Goal: Task Accomplishment & Management: Manage account settings

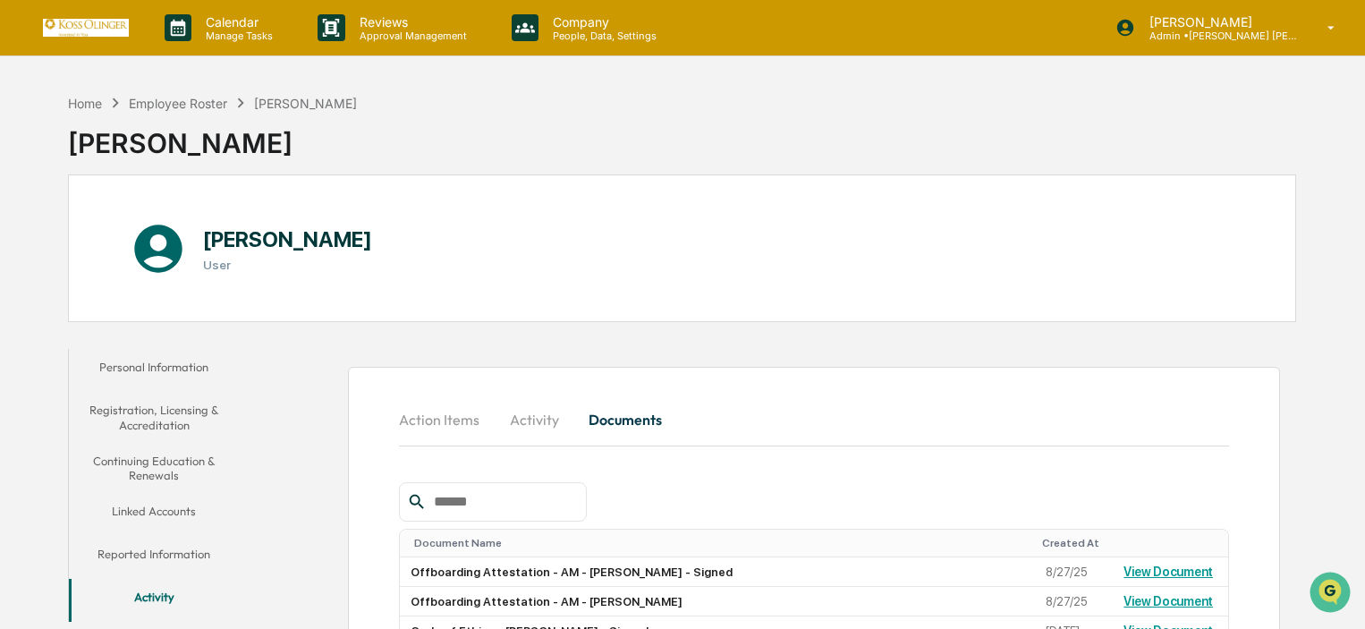
click at [977, 159] on div "Home Employee Roster [PERSON_NAME] [PERSON_NAME]" at bounding box center [682, 129] width 1228 height 89
click at [95, 106] on div "Home" at bounding box center [85, 103] width 34 height 15
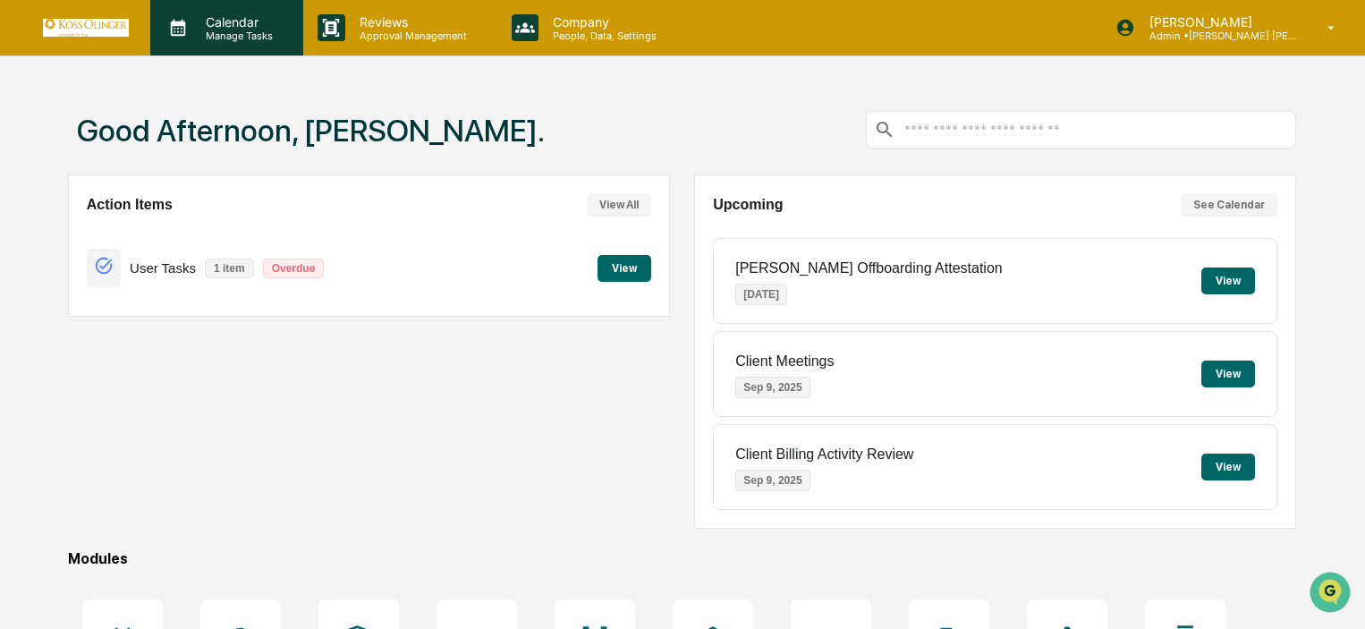
click at [246, 16] on p "Calendar" at bounding box center [236, 21] width 90 height 15
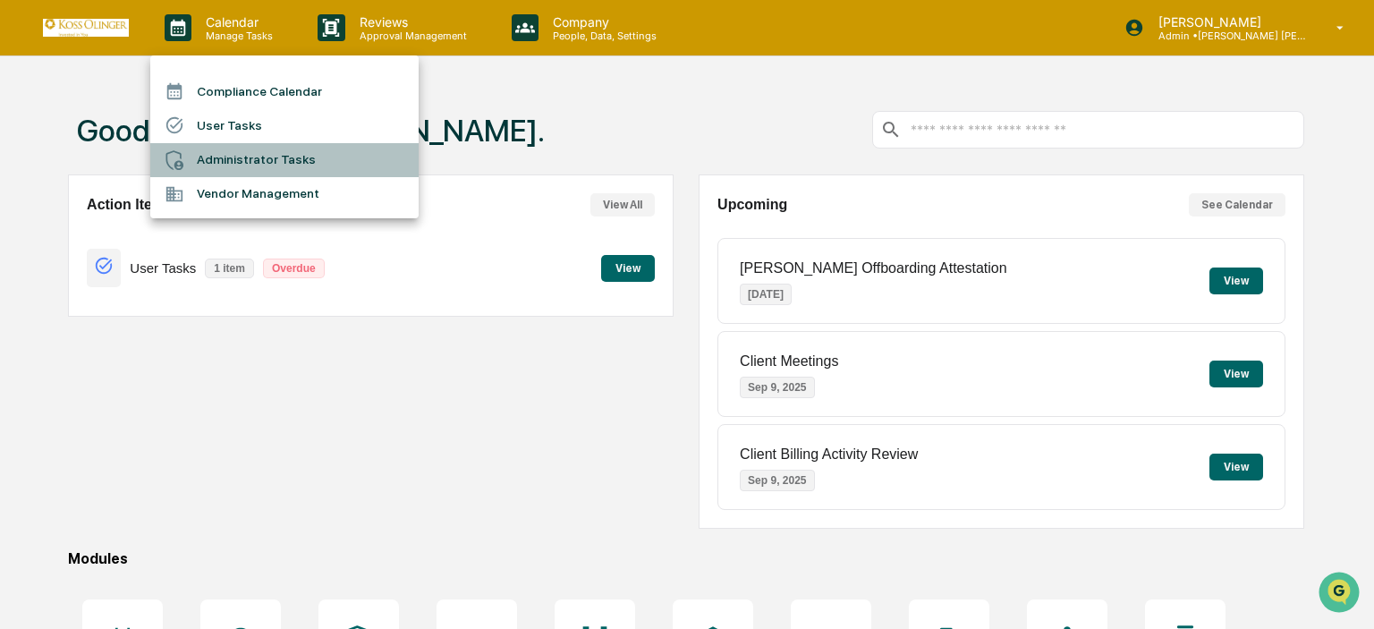
click at [258, 165] on li "Administrator Tasks" at bounding box center [284, 160] width 268 height 34
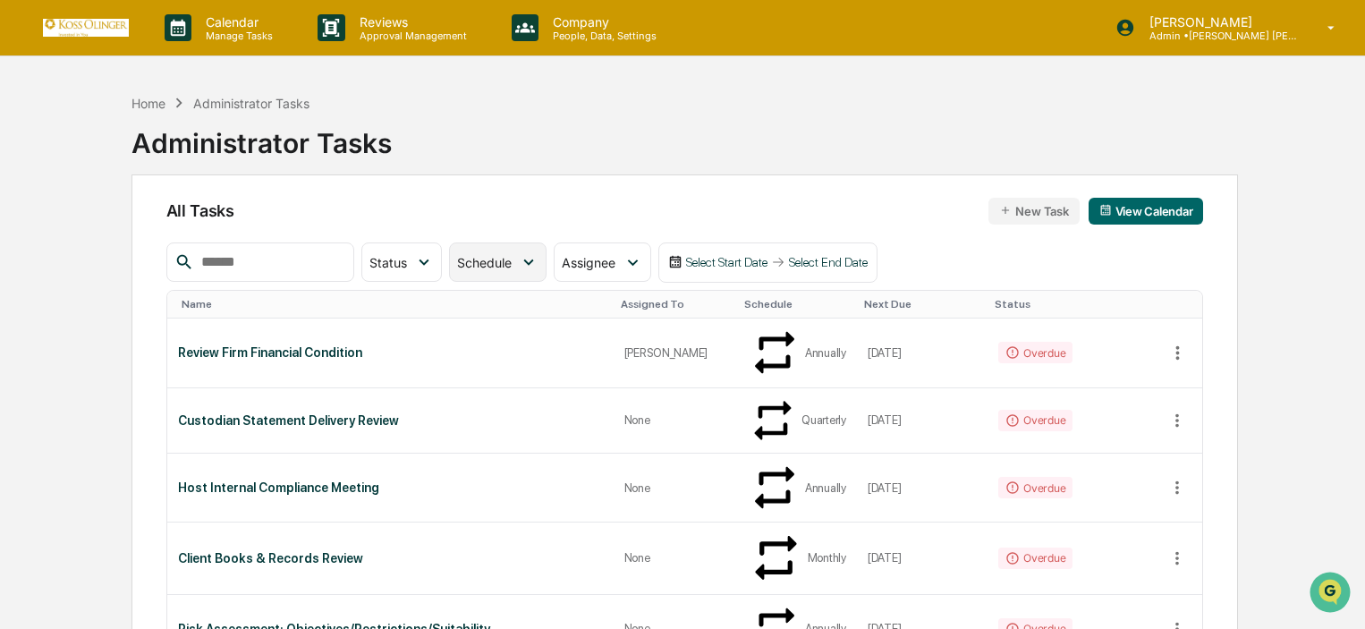
click at [546, 278] on div "Schedule" at bounding box center [497, 261] width 97 height 39
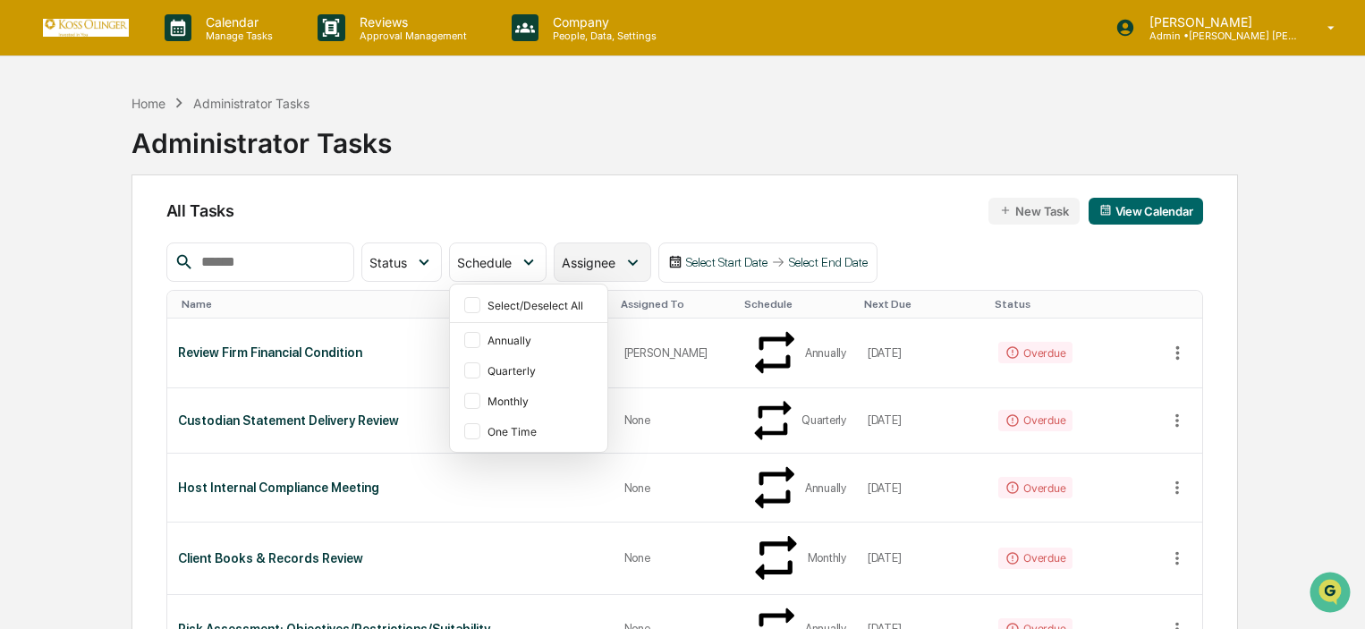
click at [618, 272] on div "Assignee" at bounding box center [602, 261] width 97 height 39
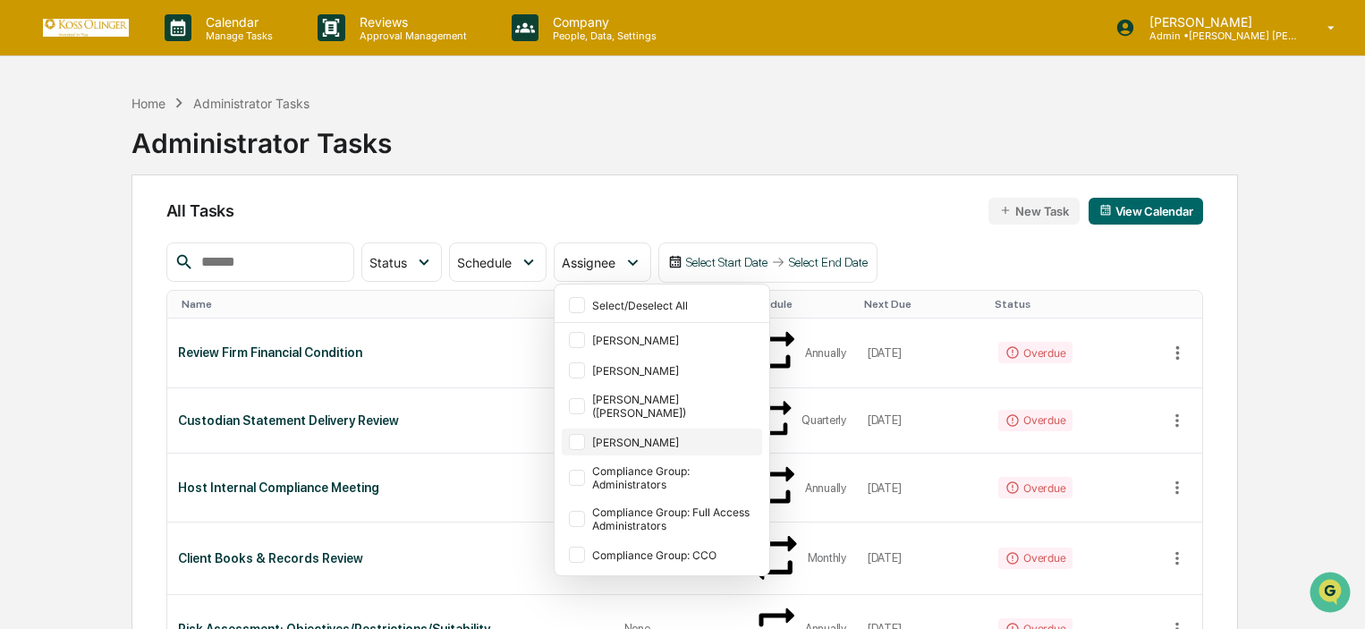
click at [585, 434] on div at bounding box center [577, 442] width 16 height 16
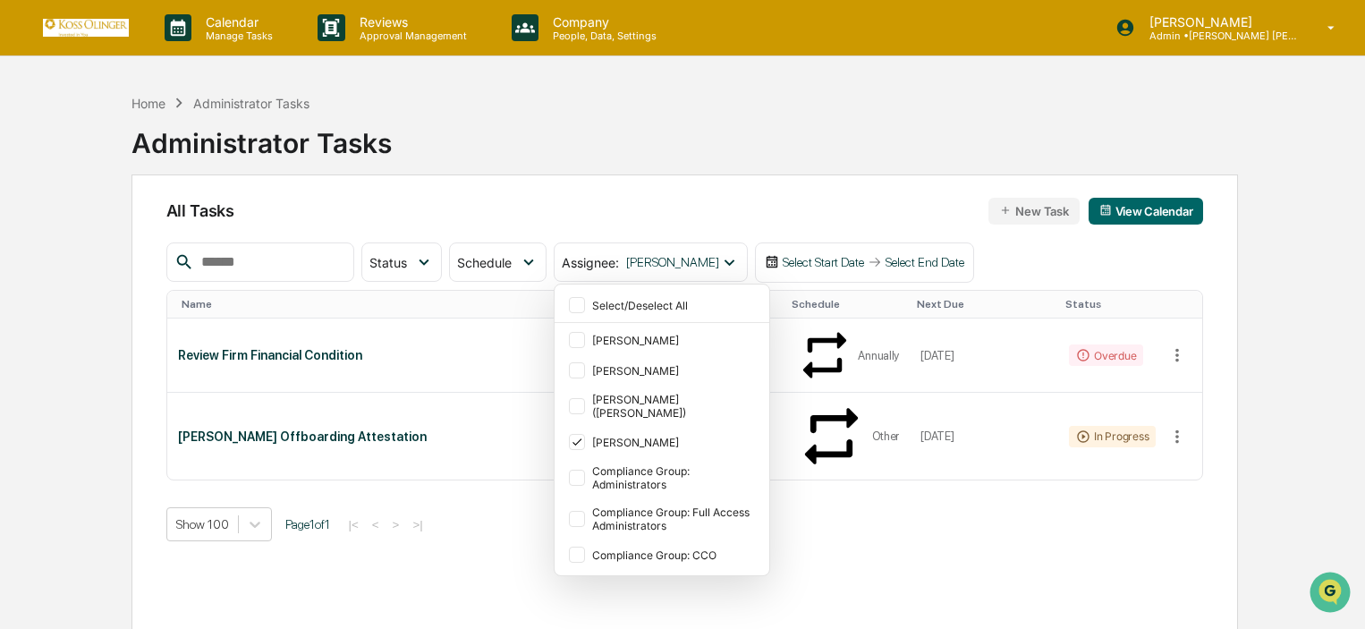
click at [370, 507] on div "Show 100 Page 1 of 1 |< < > >|" at bounding box center [684, 524] width 1037 height 34
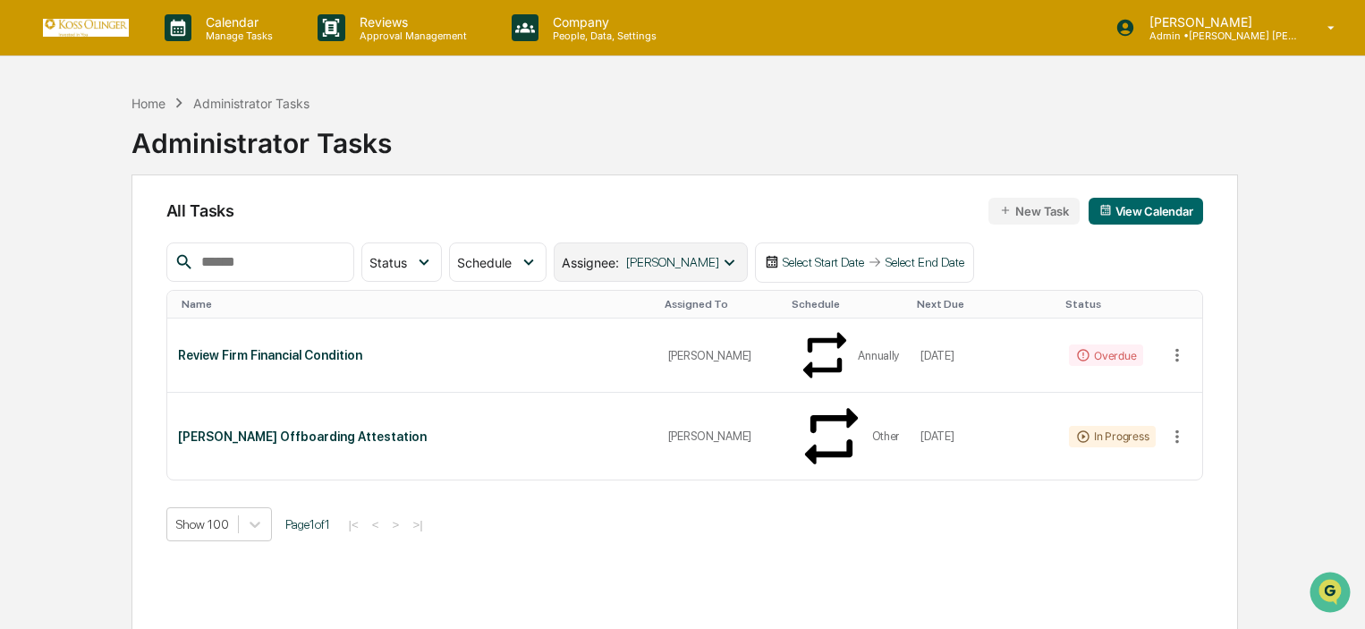
click at [747, 270] on div "Assignee : [PERSON_NAME]" at bounding box center [650, 261] width 193 height 39
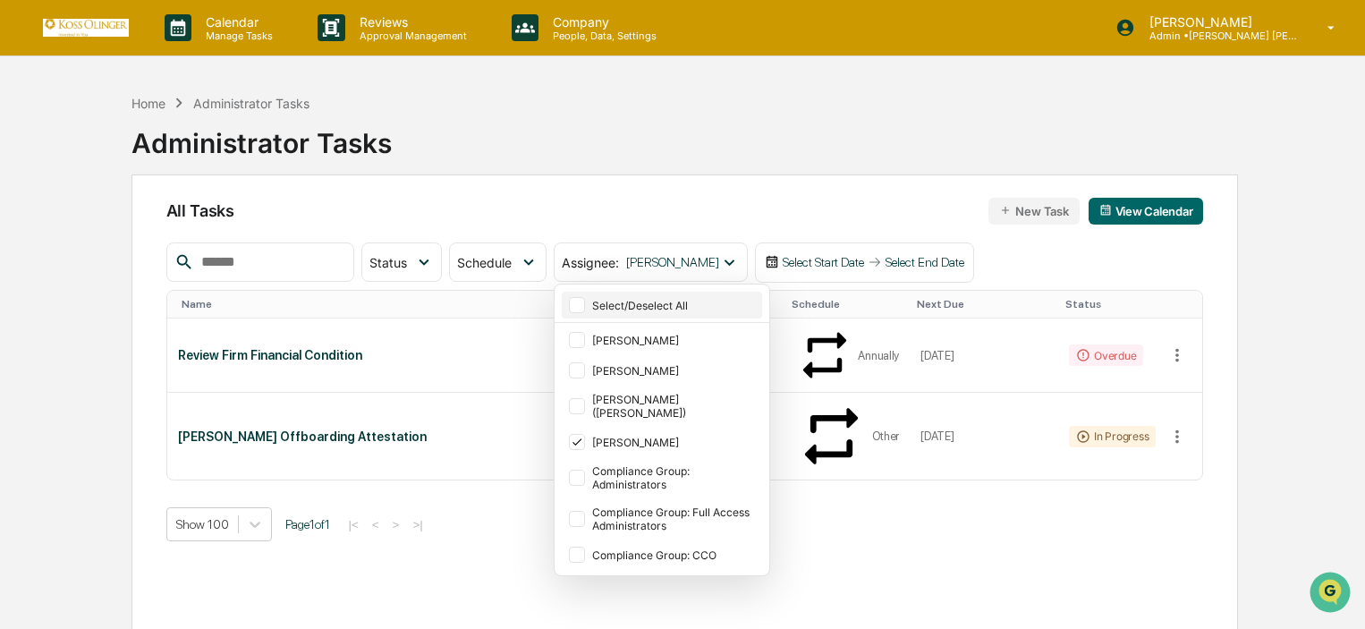
click at [688, 310] on div "Select/Deselect All" at bounding box center [675, 305] width 166 height 13
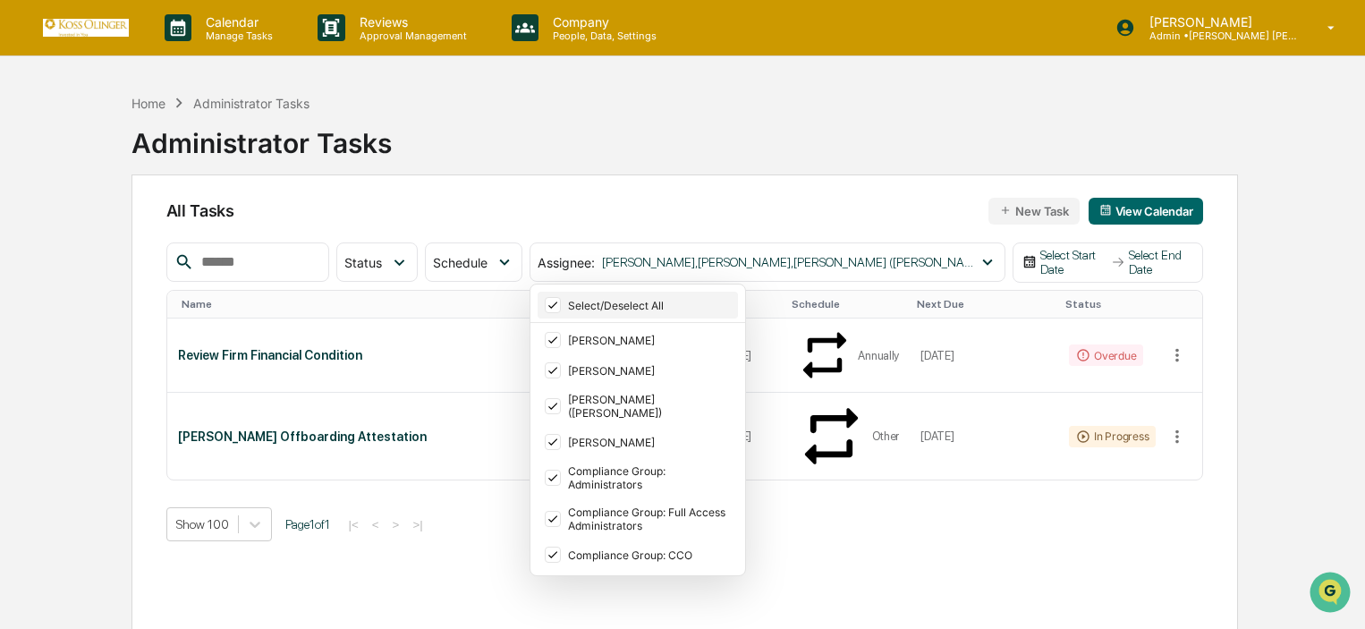
click at [543, 300] on icon at bounding box center [553, 305] width 20 height 13
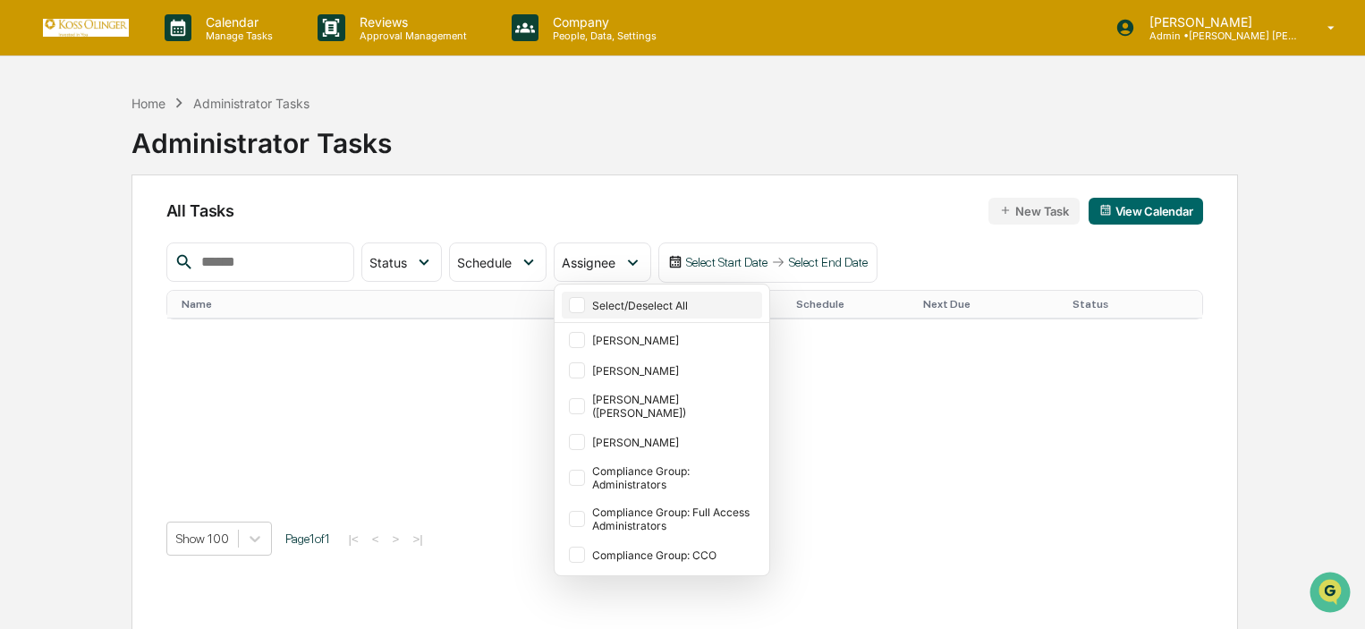
click at [611, 199] on div "All Tasks New Task View Calendar" at bounding box center [684, 211] width 1037 height 27
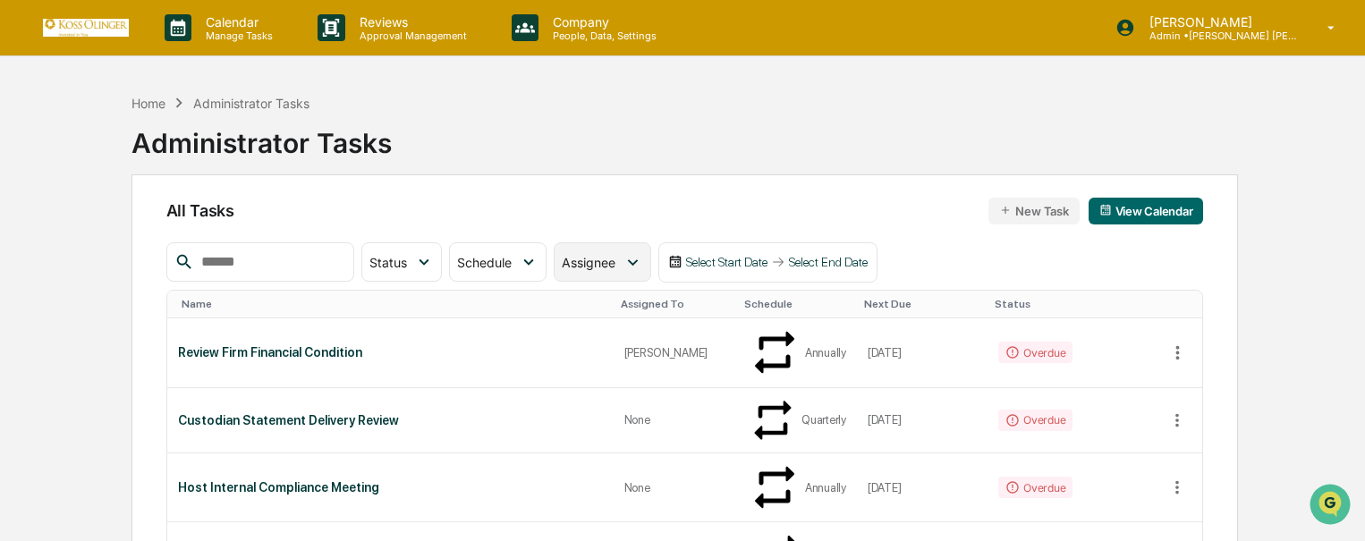
click at [615, 265] on span "Assignee" at bounding box center [589, 262] width 54 height 15
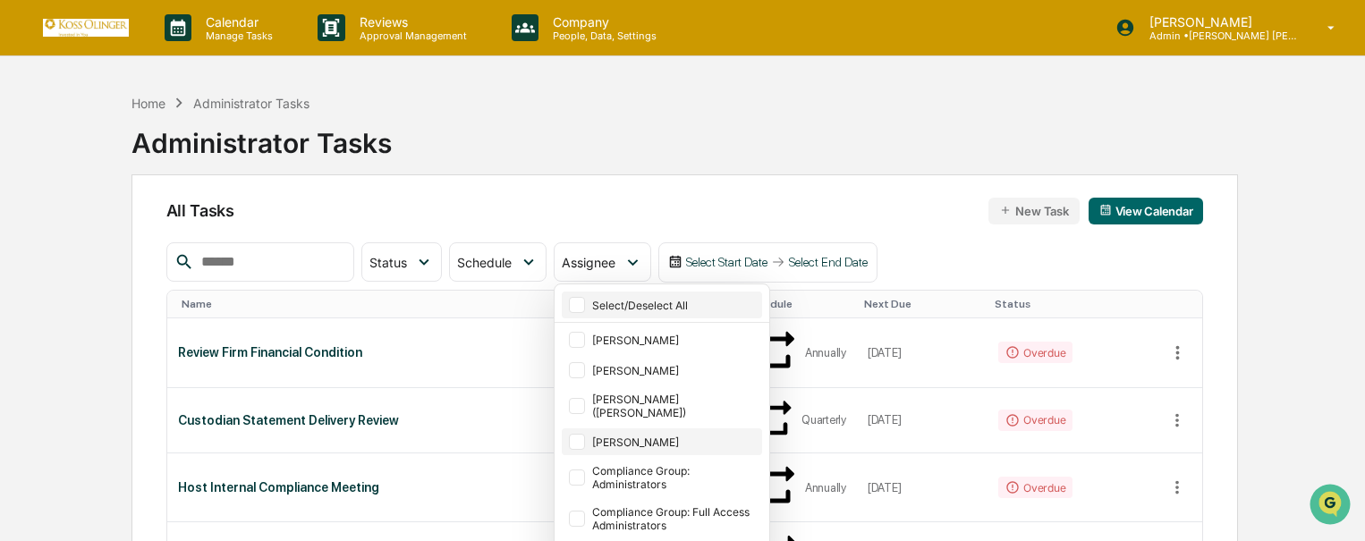
click at [585, 434] on div at bounding box center [577, 442] width 16 height 16
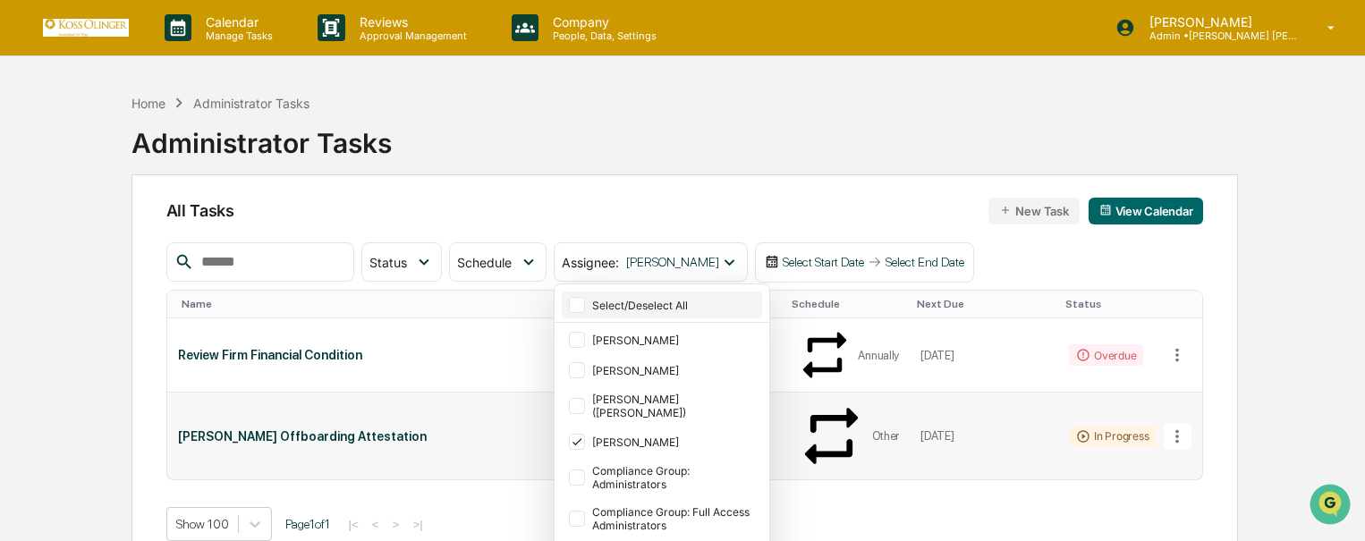
click at [979, 393] on td "[DATE]" at bounding box center [983, 436] width 148 height 87
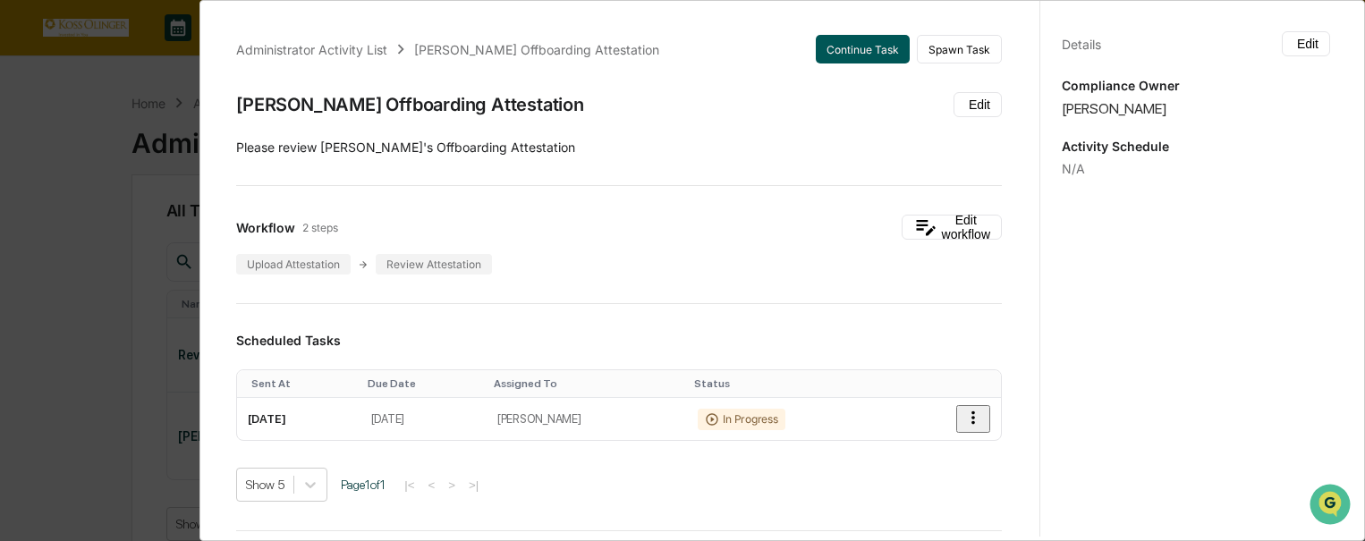
click at [838, 49] on button "Continue Task" at bounding box center [863, 49] width 94 height 29
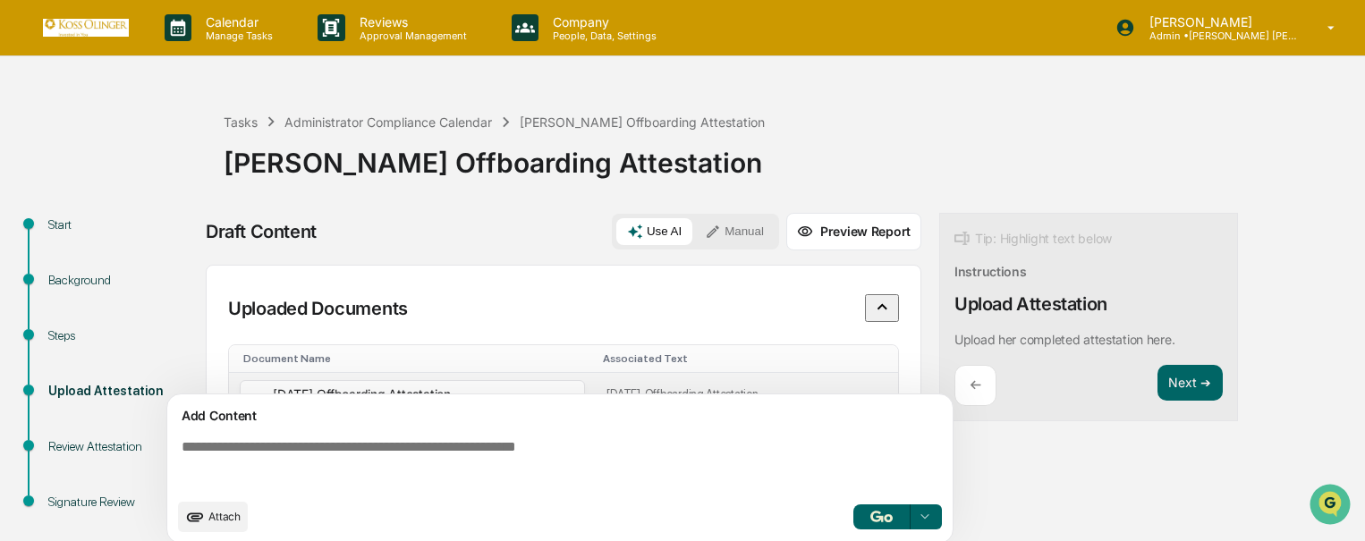
click at [564, 393] on icon at bounding box center [566, 400] width 14 height 14
click at [553, 380] on div "[DATE]_Offboarding Attestation - [PERSON_NAME].pdf" at bounding box center [412, 400] width 345 height 41
click at [554, 380] on div "[DATE]_Offboarding Attestation - [PERSON_NAME].pdf" at bounding box center [412, 400] width 345 height 41
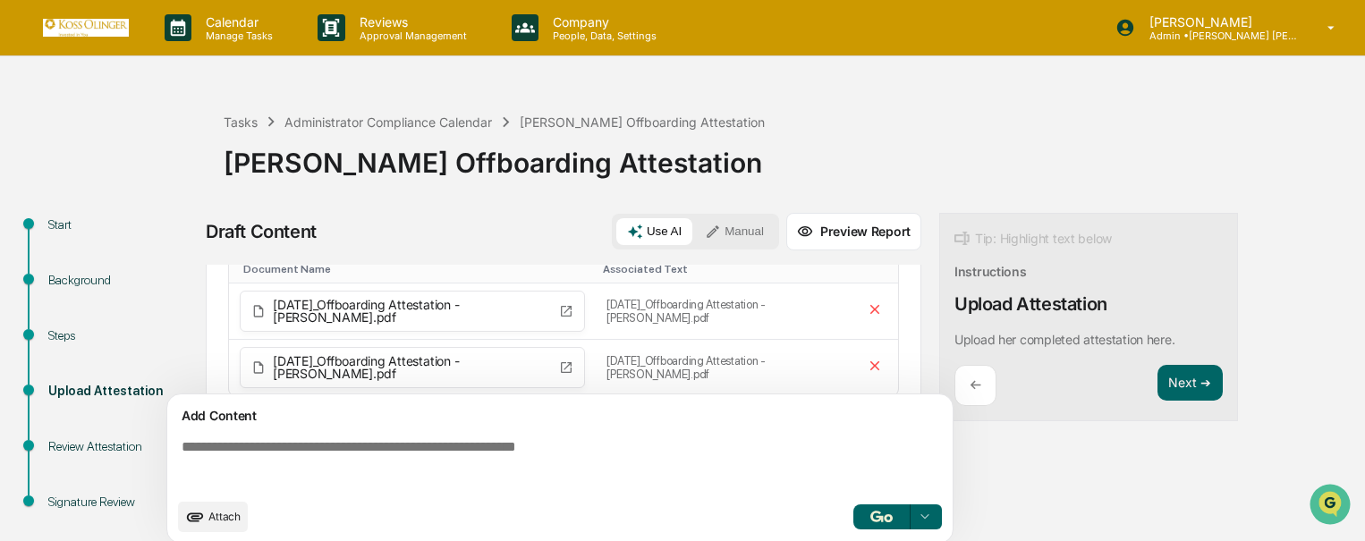
scroll to position [24, 0]
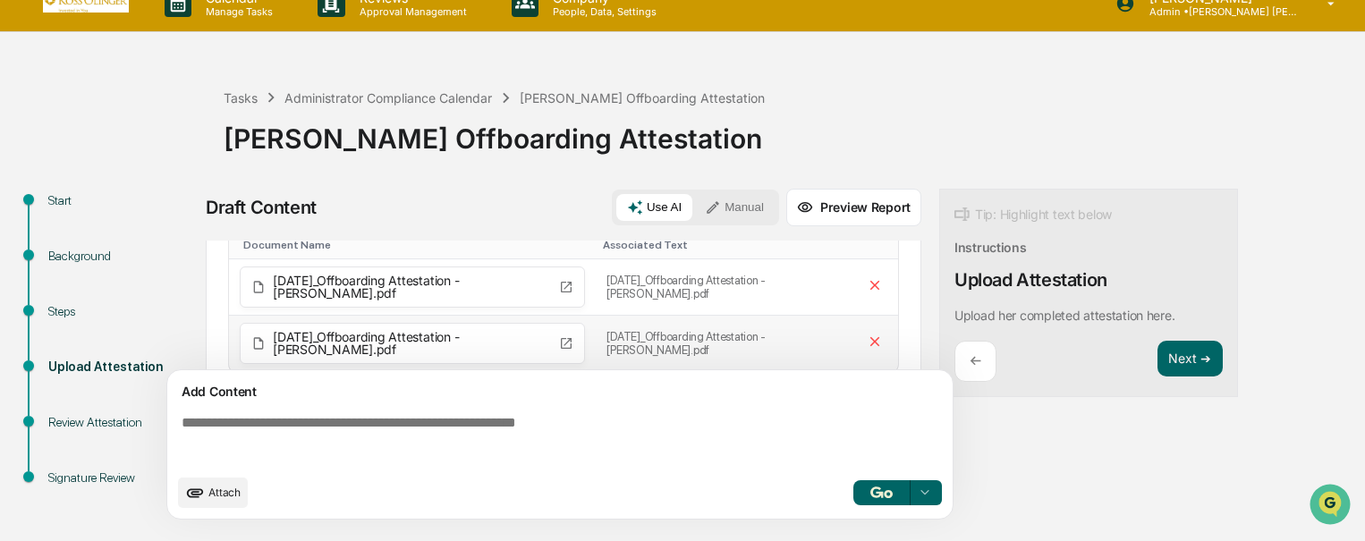
click at [547, 331] on span "[DATE]_Offboarding Attestation - [PERSON_NAME].pdf" at bounding box center [412, 343] width 279 height 25
click at [568, 338] on icon at bounding box center [566, 343] width 11 height 11
drag, startPoint x: 568, startPoint y: 318, endPoint x: 517, endPoint y: 309, distance: 51.9
click at [517, 331] on span "[DATE]_Offboarding Attestation - [PERSON_NAME].pdf" at bounding box center [412, 343] width 279 height 25
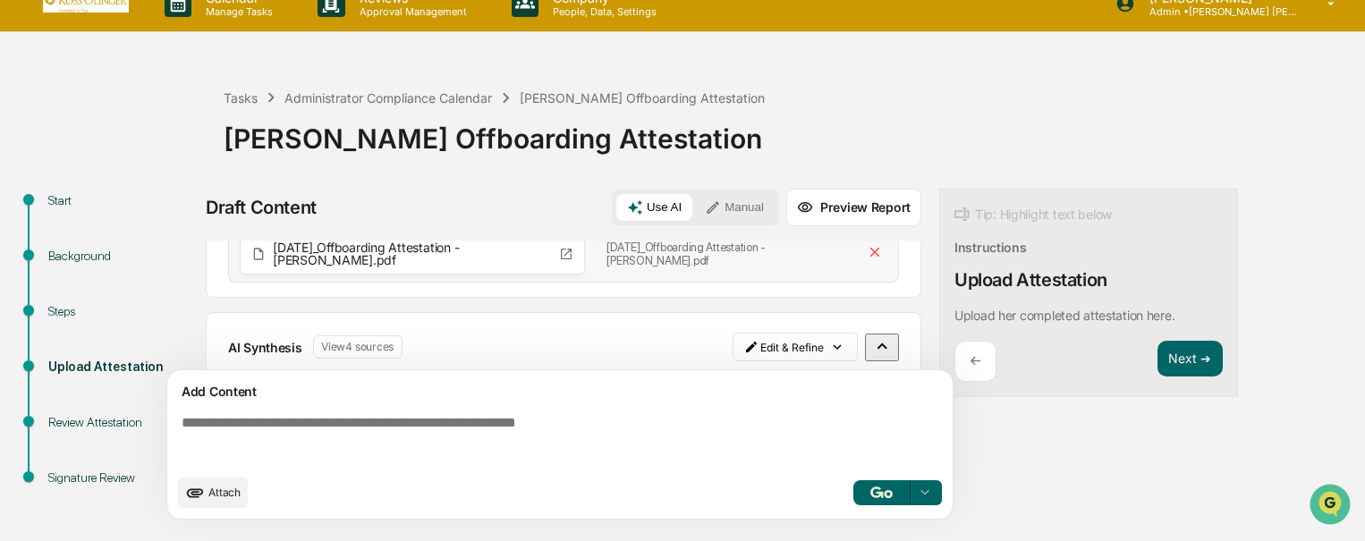
scroll to position [0, 0]
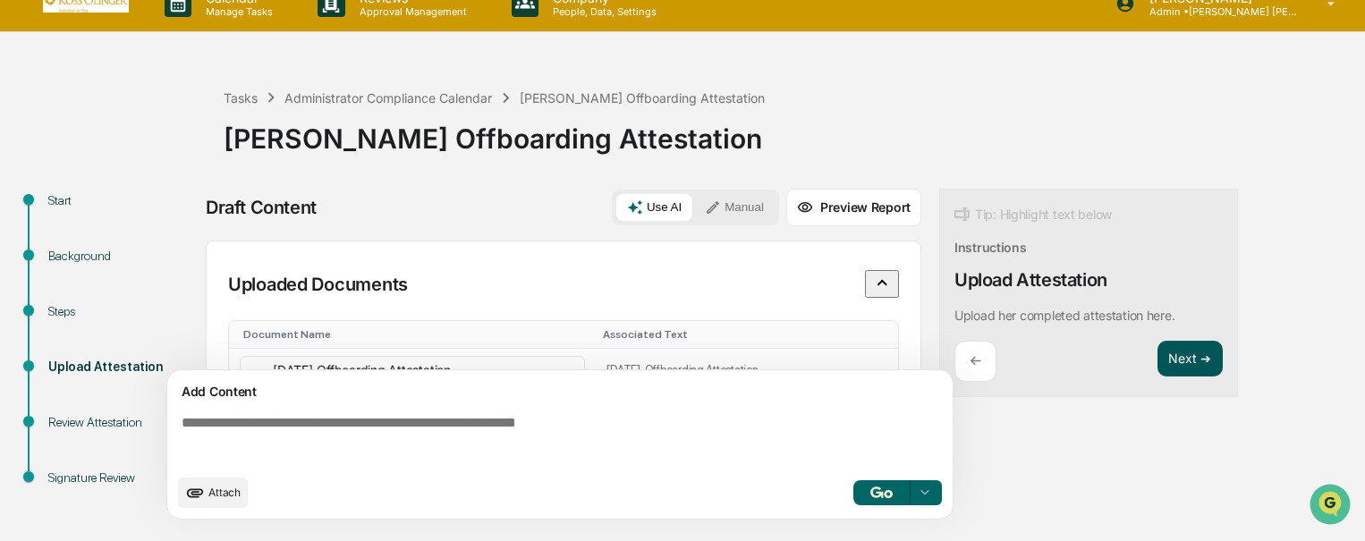
click at [1166, 365] on button "Next ➔" at bounding box center [1189, 359] width 65 height 37
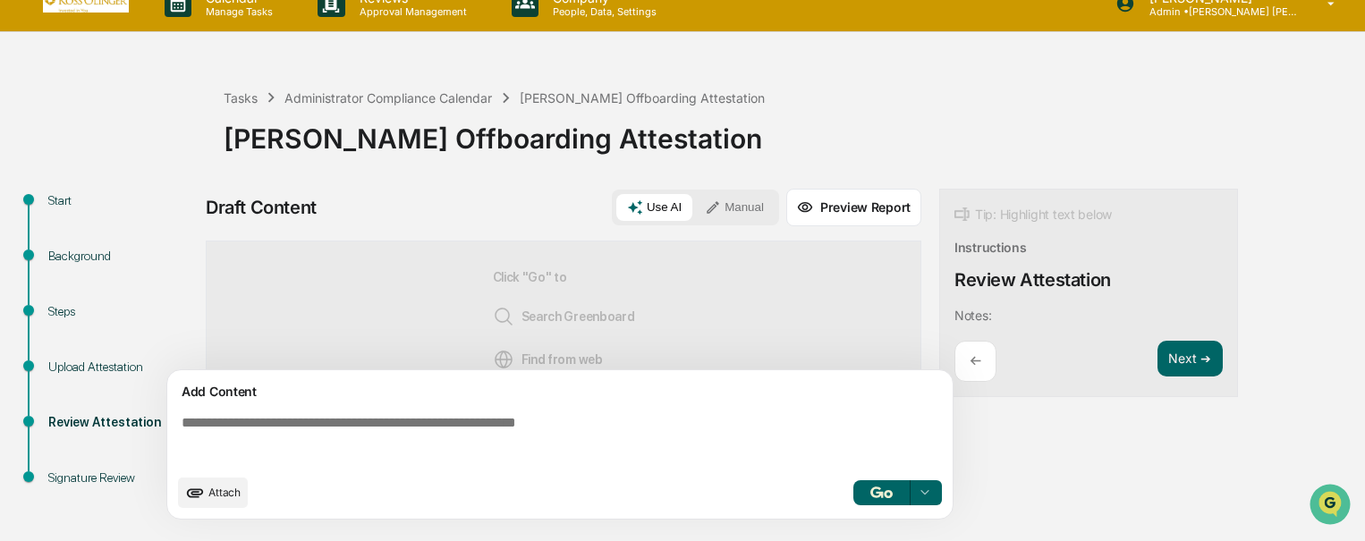
click at [734, 208] on button "Manual" at bounding box center [734, 207] width 80 height 27
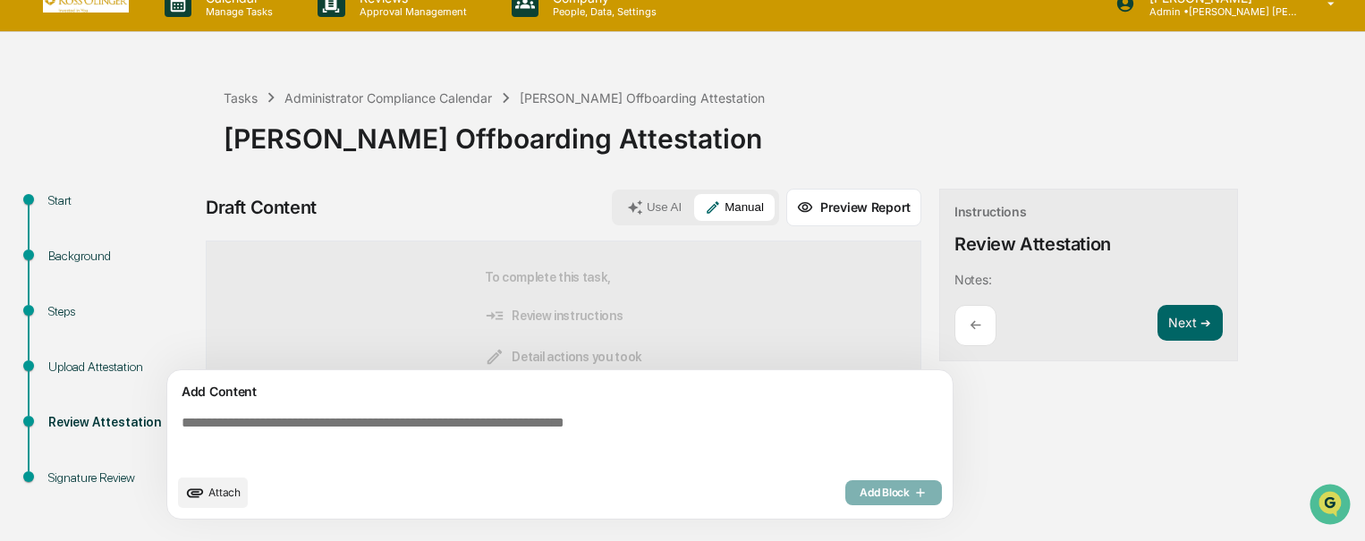
click at [512, 454] on textarea at bounding box center [563, 440] width 778 height 64
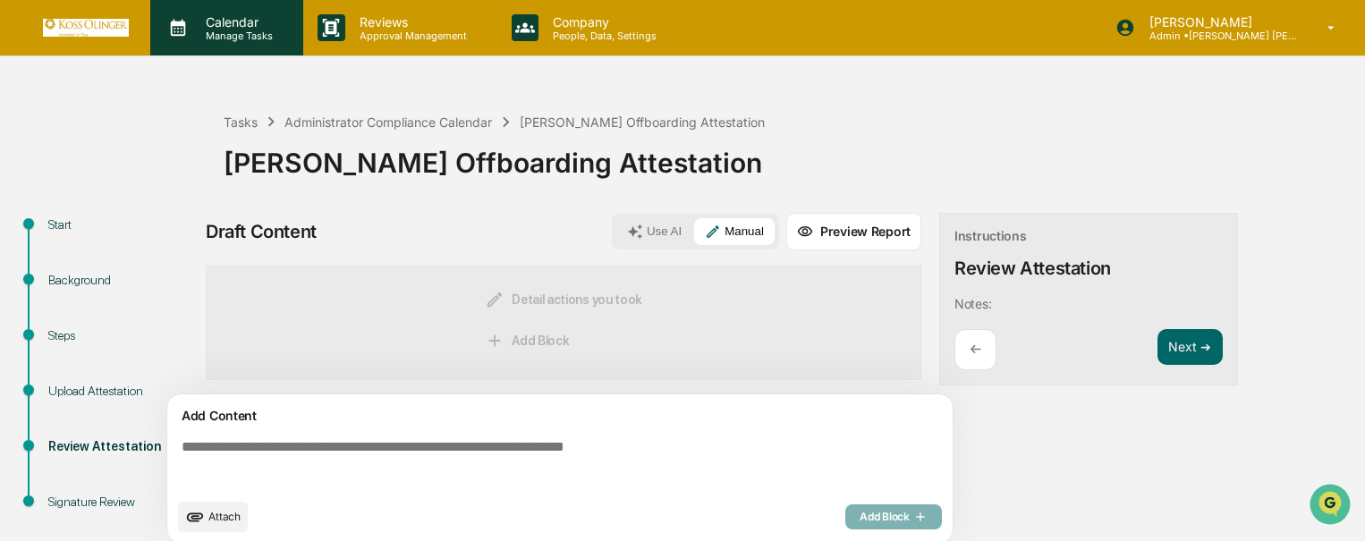
click at [248, 8] on div "Calendar Manage Tasks" at bounding box center [226, 27] width 153 height 55
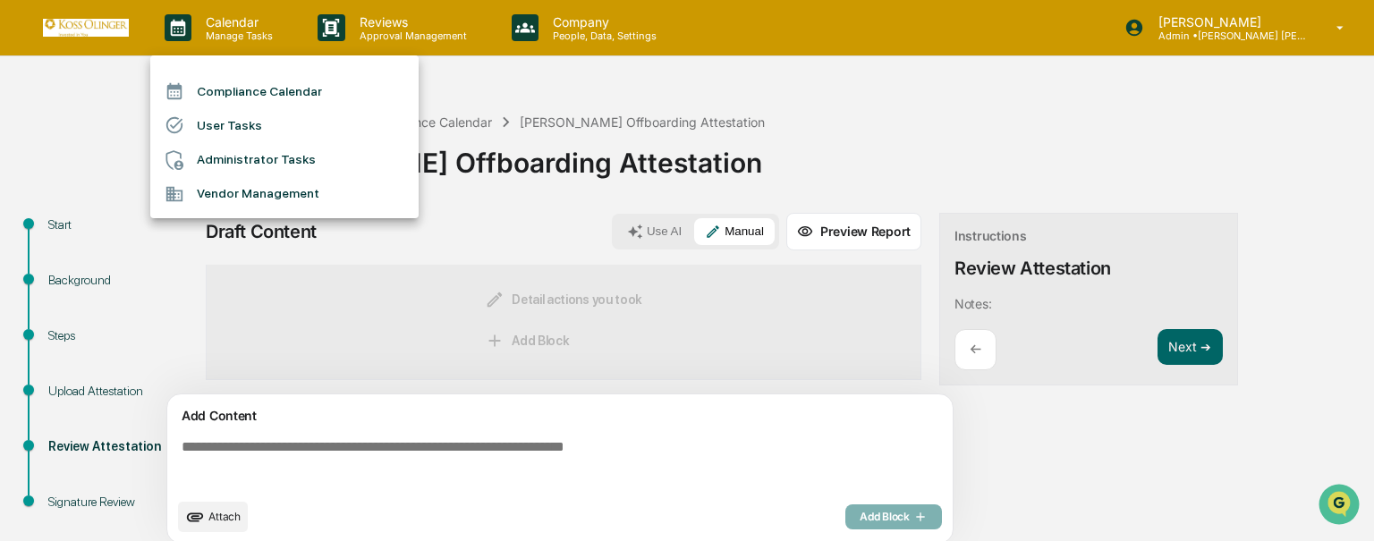
click at [271, 162] on li "Administrator Tasks" at bounding box center [284, 160] width 268 height 34
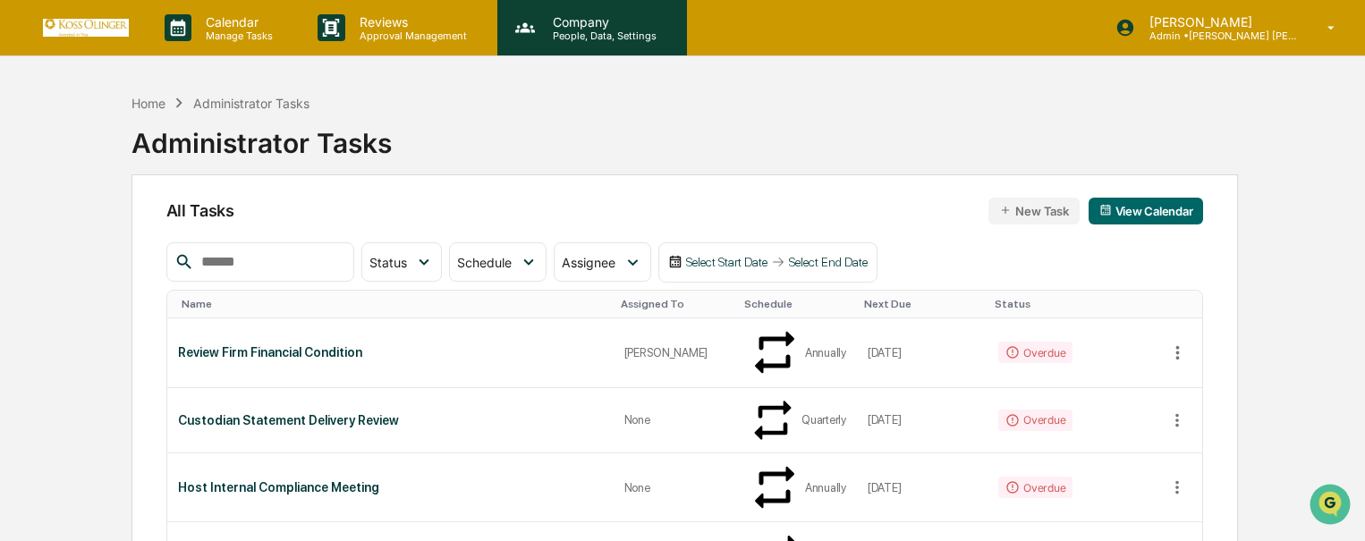
click at [577, 21] on p "Company" at bounding box center [601, 21] width 127 height 15
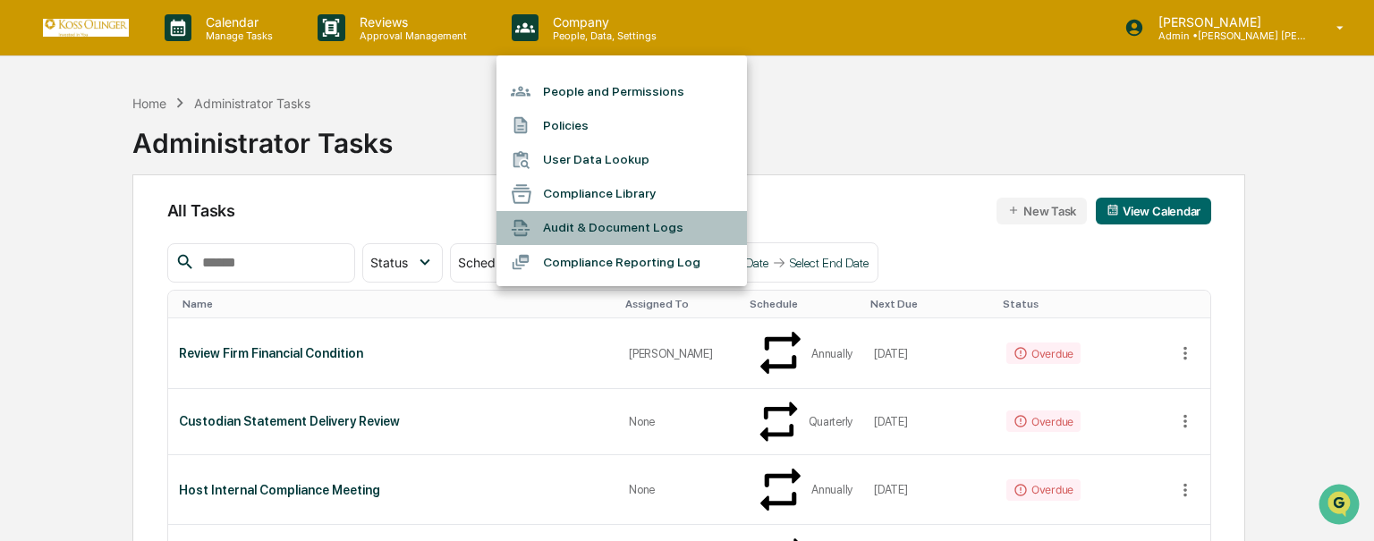
click at [601, 226] on li "Audit & Document Logs" at bounding box center [621, 228] width 250 height 34
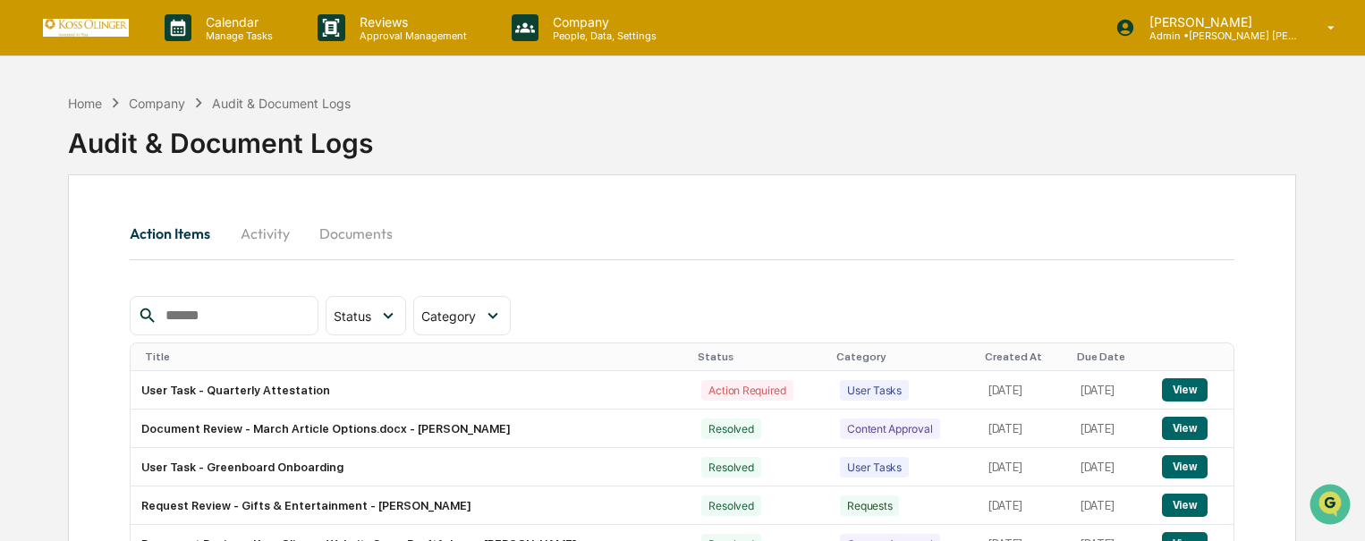
click at [256, 233] on button "Activity" at bounding box center [264, 233] width 80 height 43
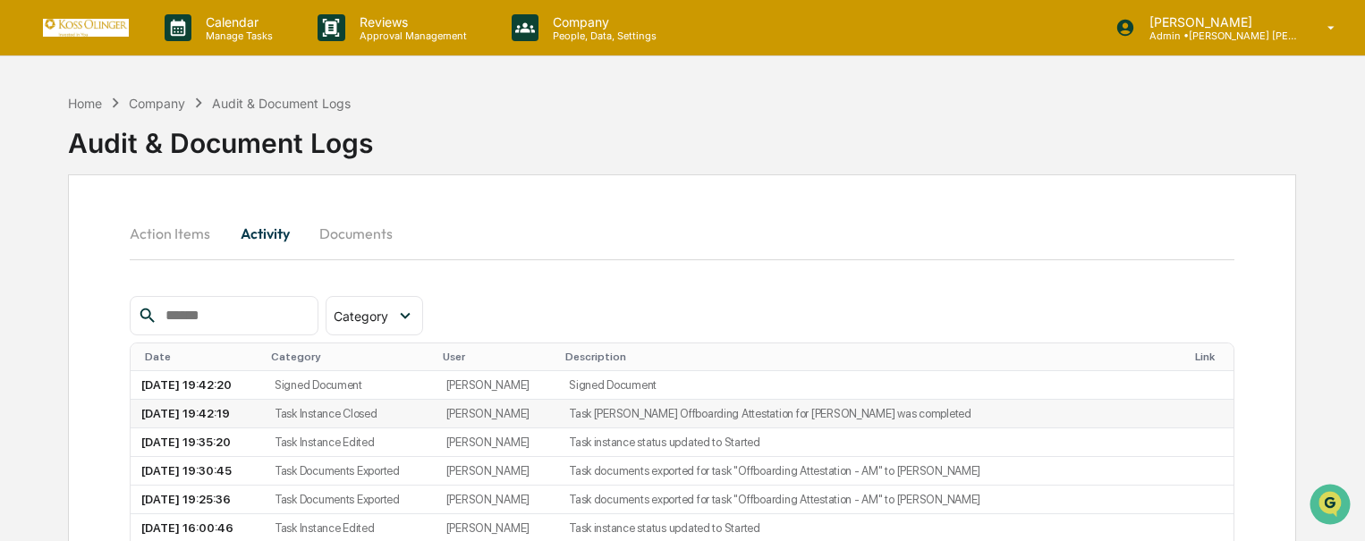
scroll to position [89, 0]
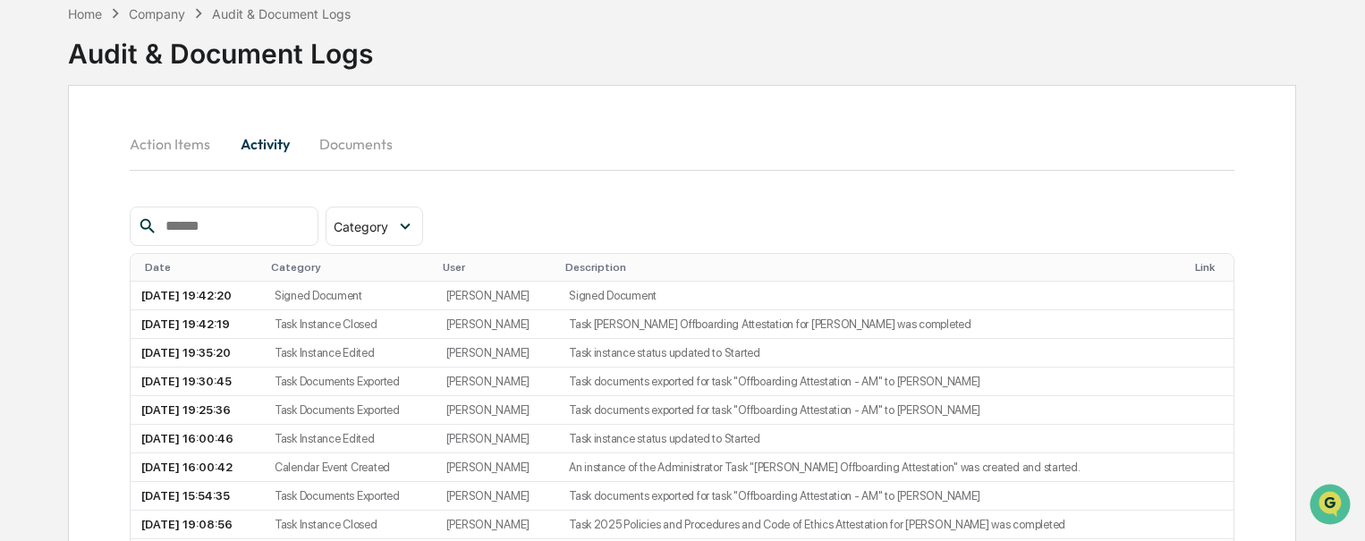
click at [343, 151] on button "Documents" at bounding box center [356, 144] width 102 height 43
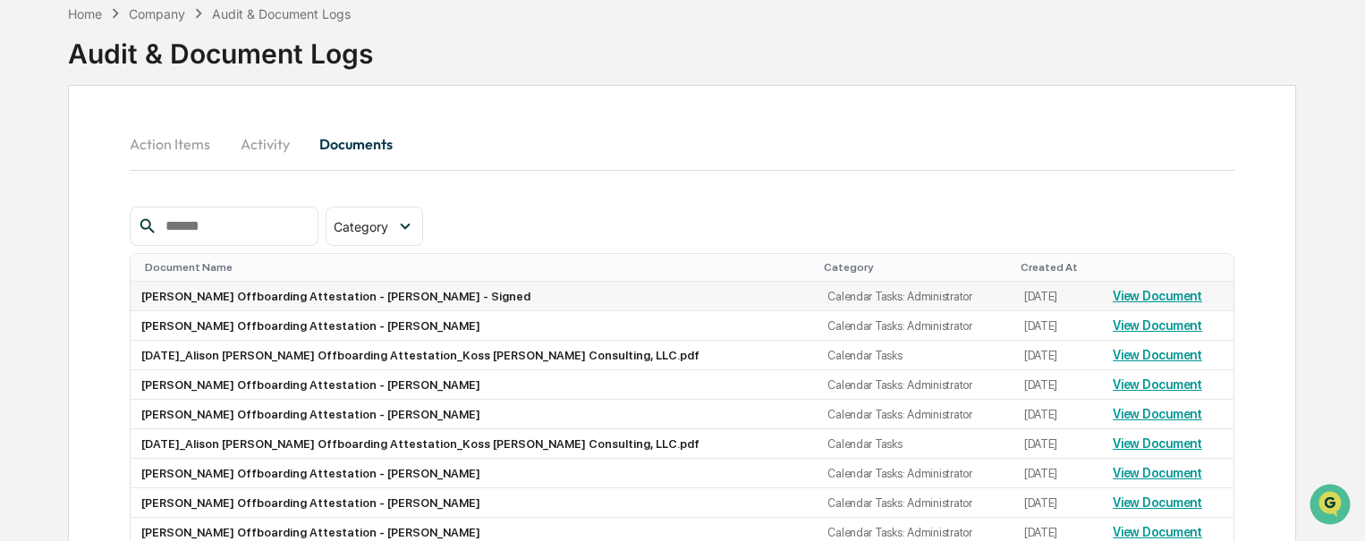
drag, startPoint x: 1129, startPoint y: 302, endPoint x: 1155, endPoint y: 304, distance: 26.0
click at [1155, 304] on td "View Document" at bounding box center [1167, 297] width 131 height 30
click at [1148, 300] on link "View Document" at bounding box center [1156, 296] width 89 height 14
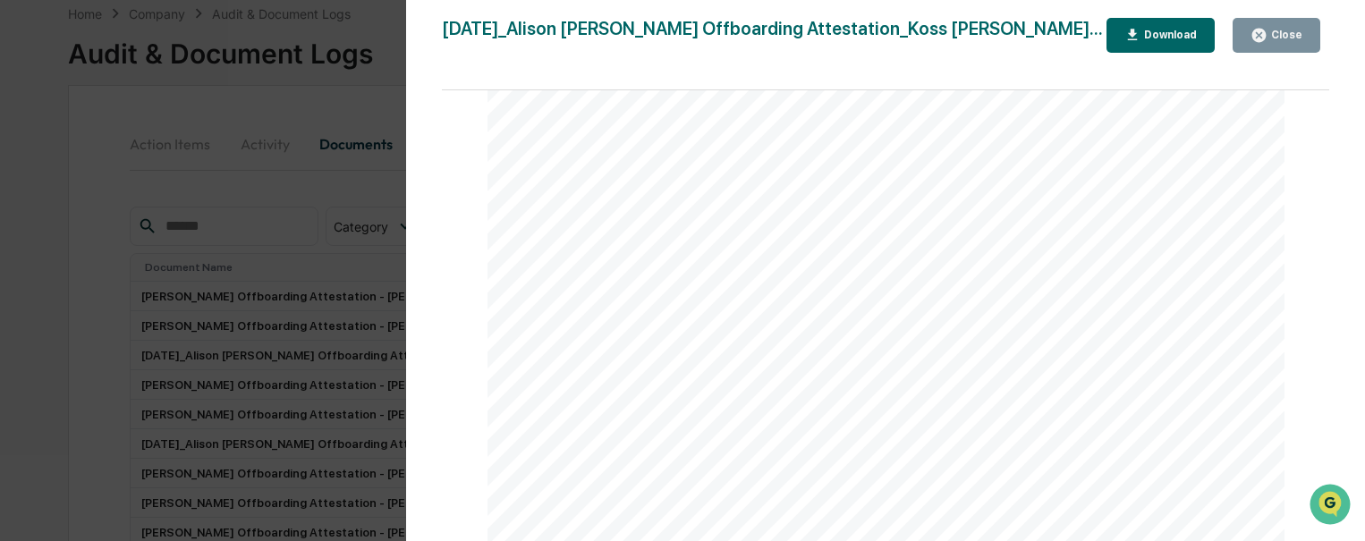
scroll to position [2996, 0]
click at [1265, 31] on icon "button" at bounding box center [1258, 35] width 13 height 13
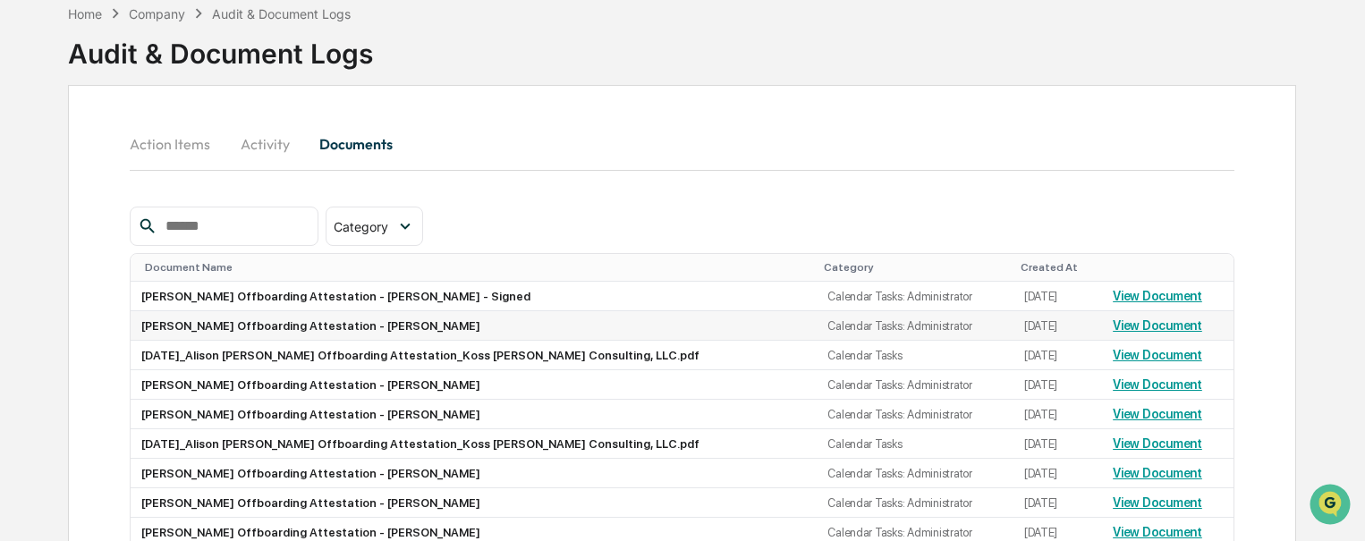
click at [1112, 321] on link "View Document" at bounding box center [1156, 325] width 89 height 14
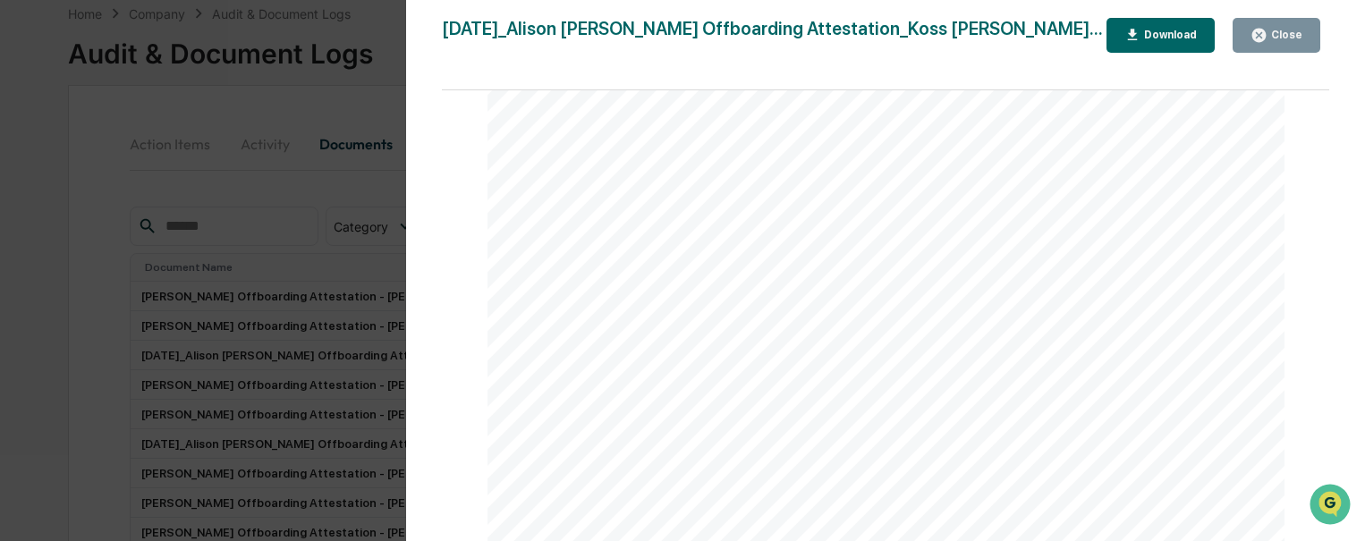
scroll to position [1163, 0]
click at [313, 148] on div "Version History [DATE] 07:41 PM [PERSON_NAME] [DATE]_Alison [PERSON_NAME] Offbo…" at bounding box center [682, 270] width 1365 height 541
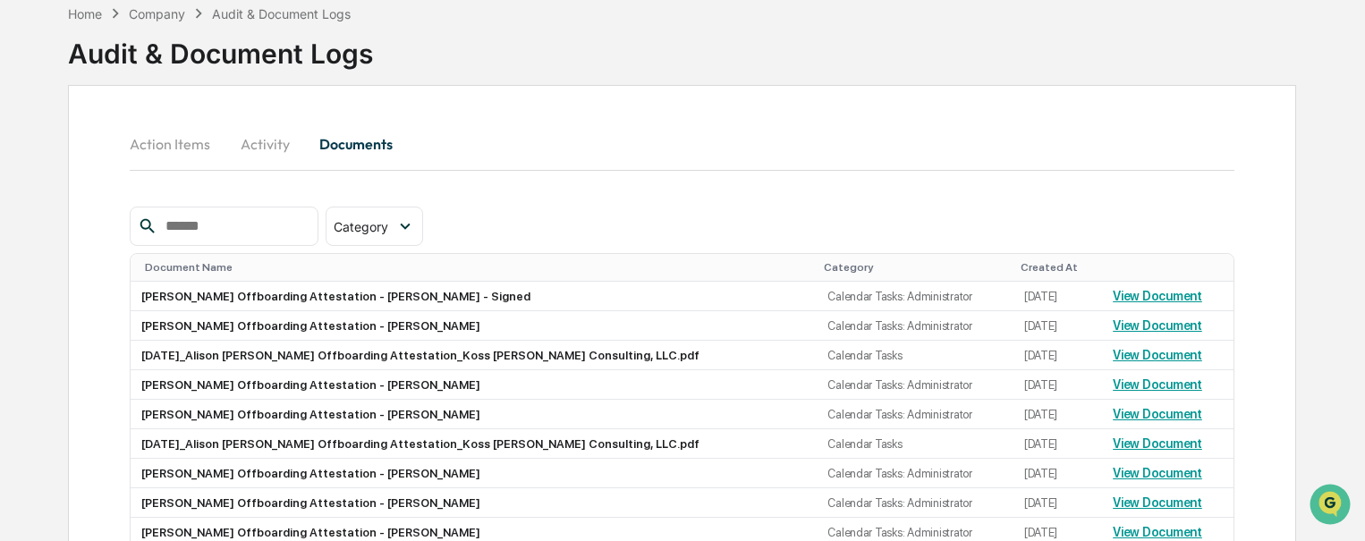
scroll to position [0, 0]
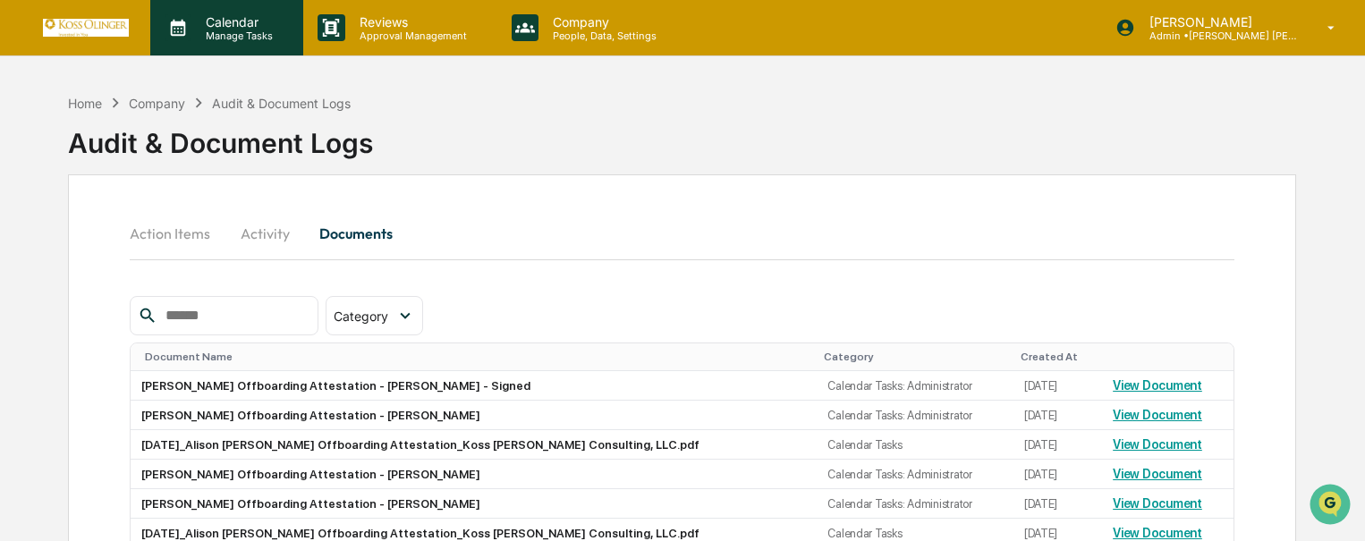
click at [229, 30] on p "Manage Tasks" at bounding box center [236, 36] width 90 height 13
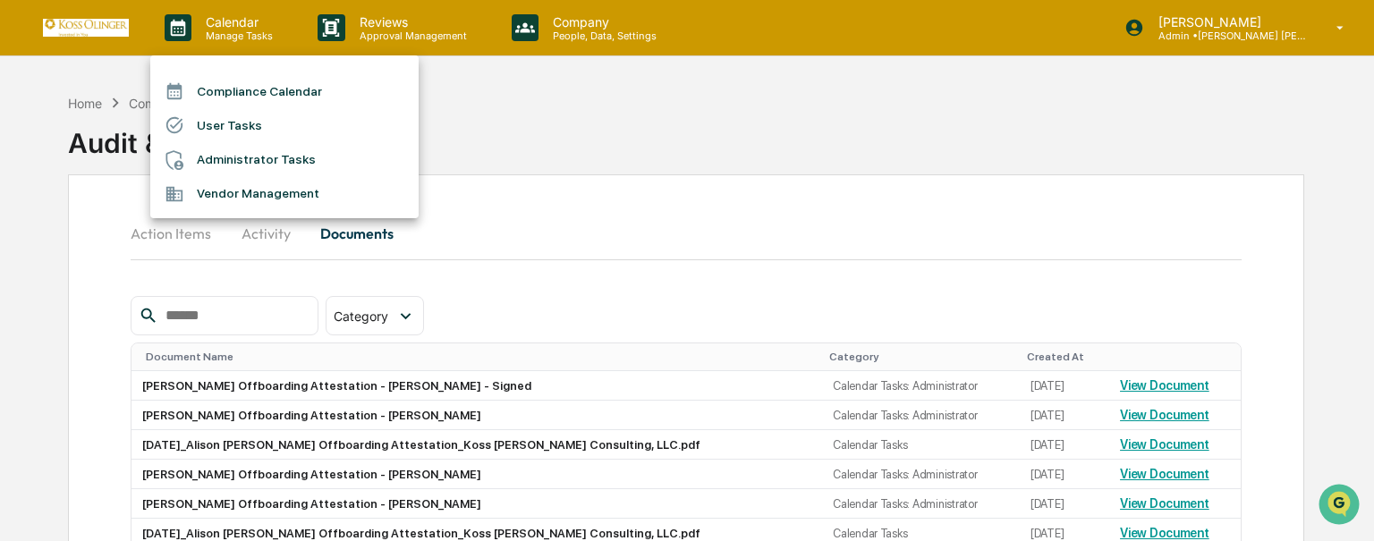
click at [251, 168] on li "Administrator Tasks" at bounding box center [284, 160] width 268 height 34
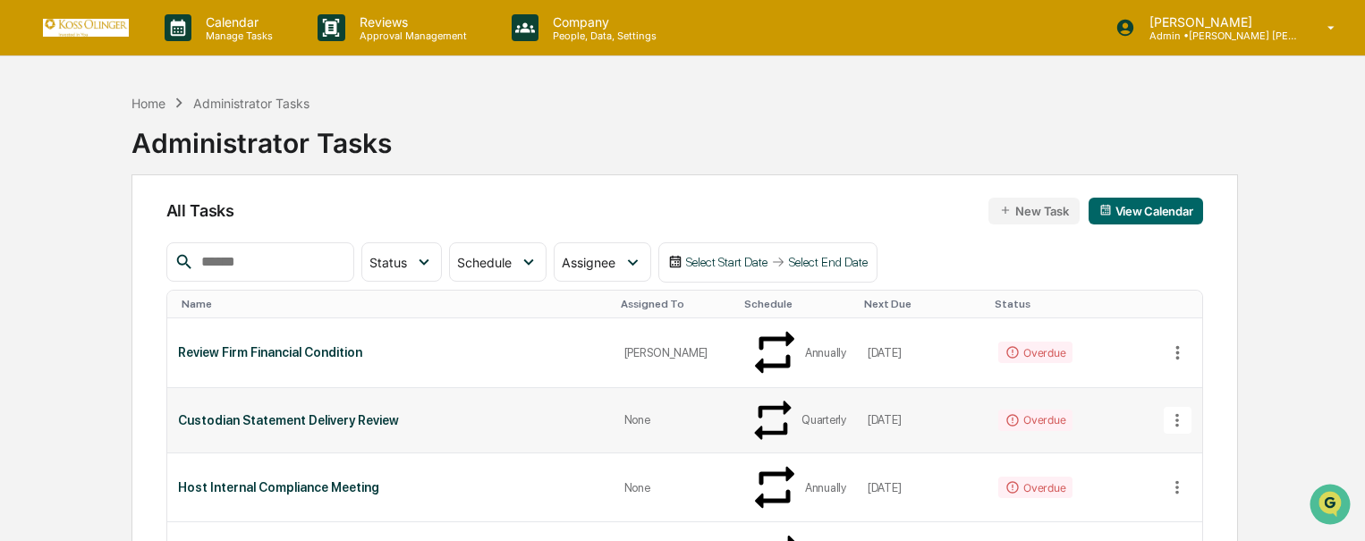
scroll to position [89, 0]
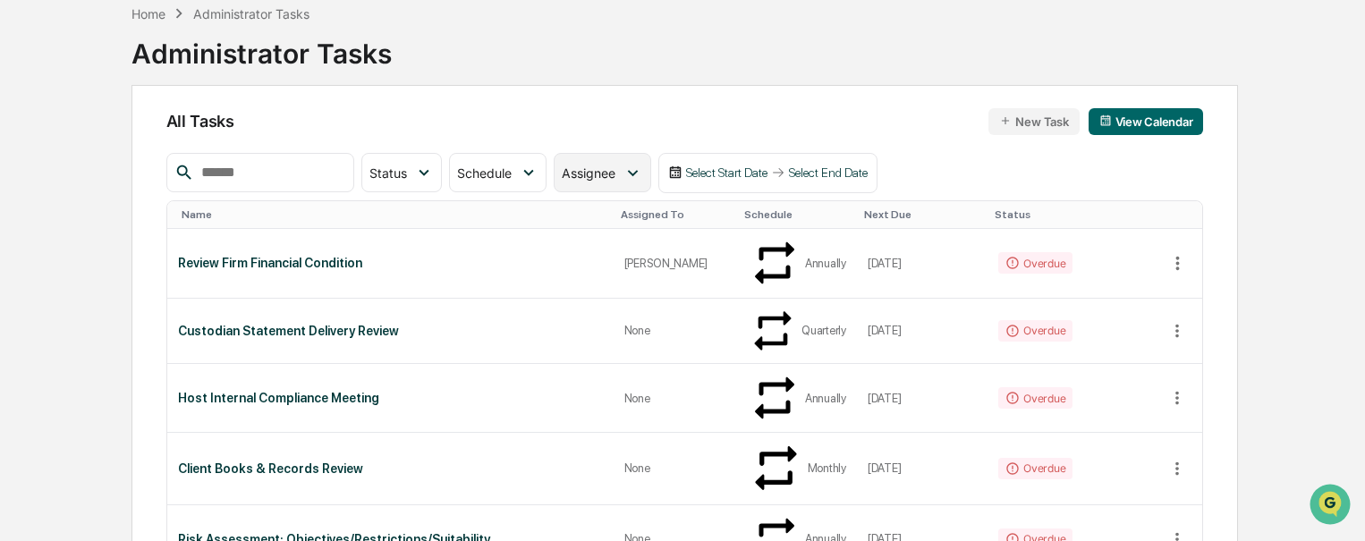
click at [641, 185] on div "Assignee" at bounding box center [602, 172] width 97 height 39
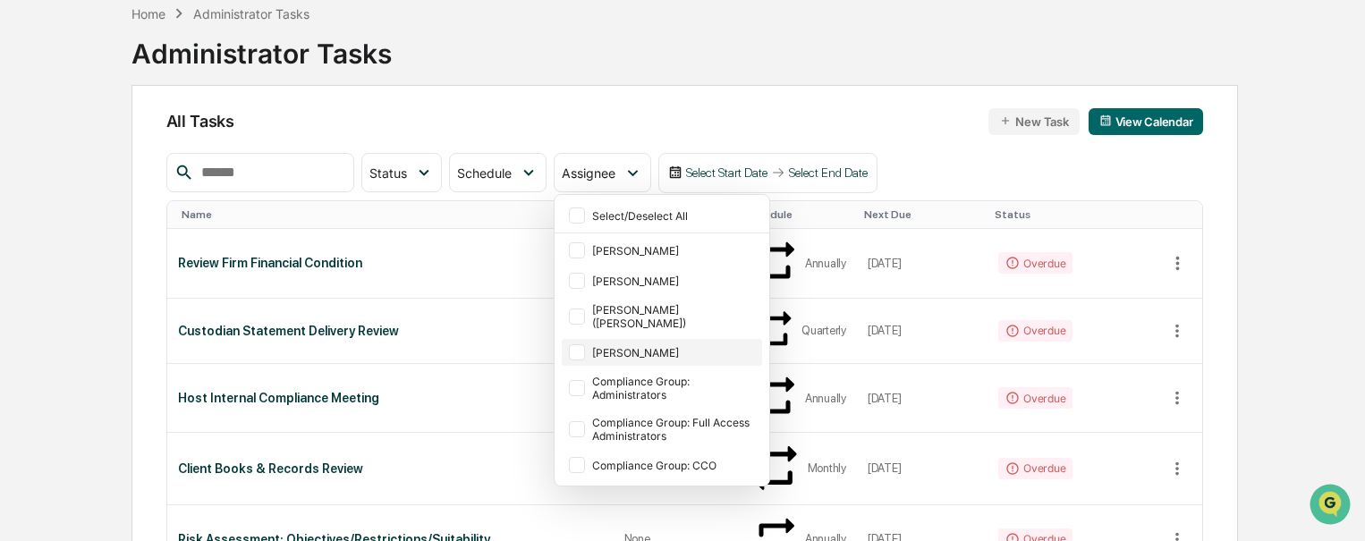
click at [644, 350] on div "[PERSON_NAME]" at bounding box center [662, 352] width 200 height 27
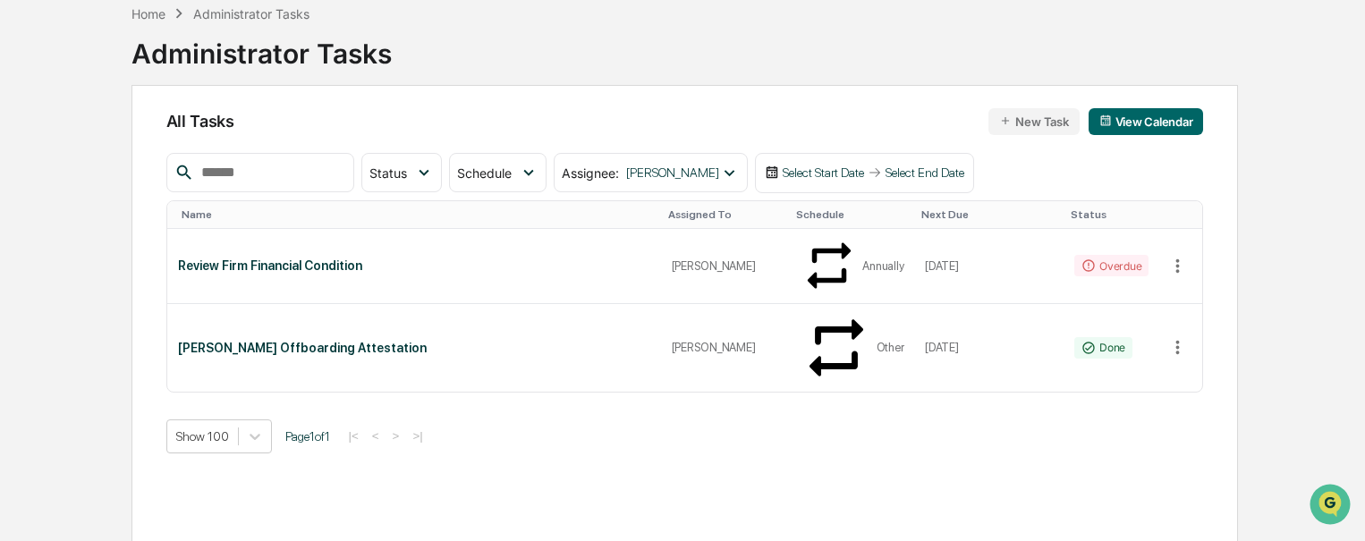
click at [1146, 326] on div "Status Select/Deselect All Done In Progress Action Required Overdue Scheduled S…" at bounding box center [684, 303] width 1037 height 300
click at [1116, 337] on div "Done" at bounding box center [1103, 347] width 58 height 21
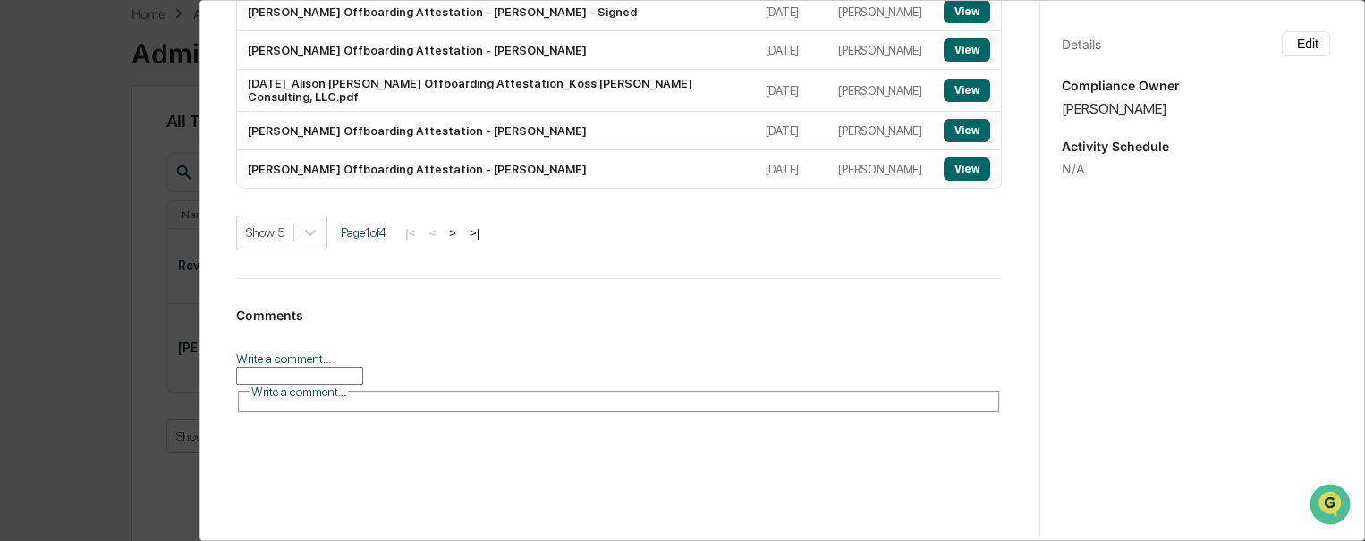
scroll to position [447, 0]
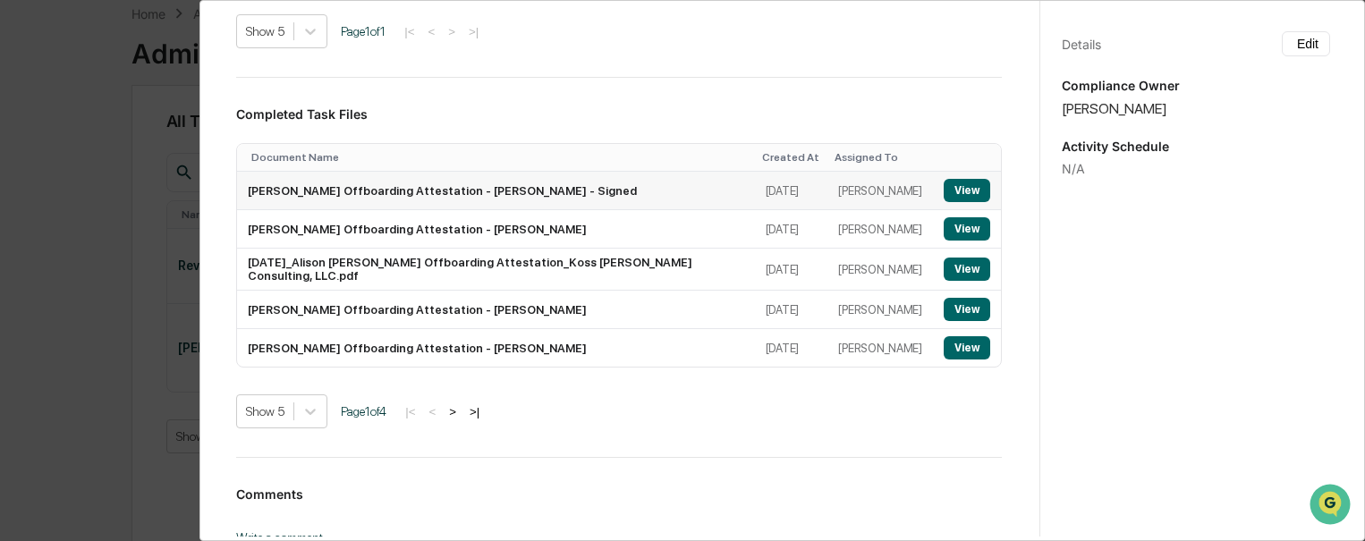
click at [944, 196] on button "View" at bounding box center [966, 190] width 47 height 23
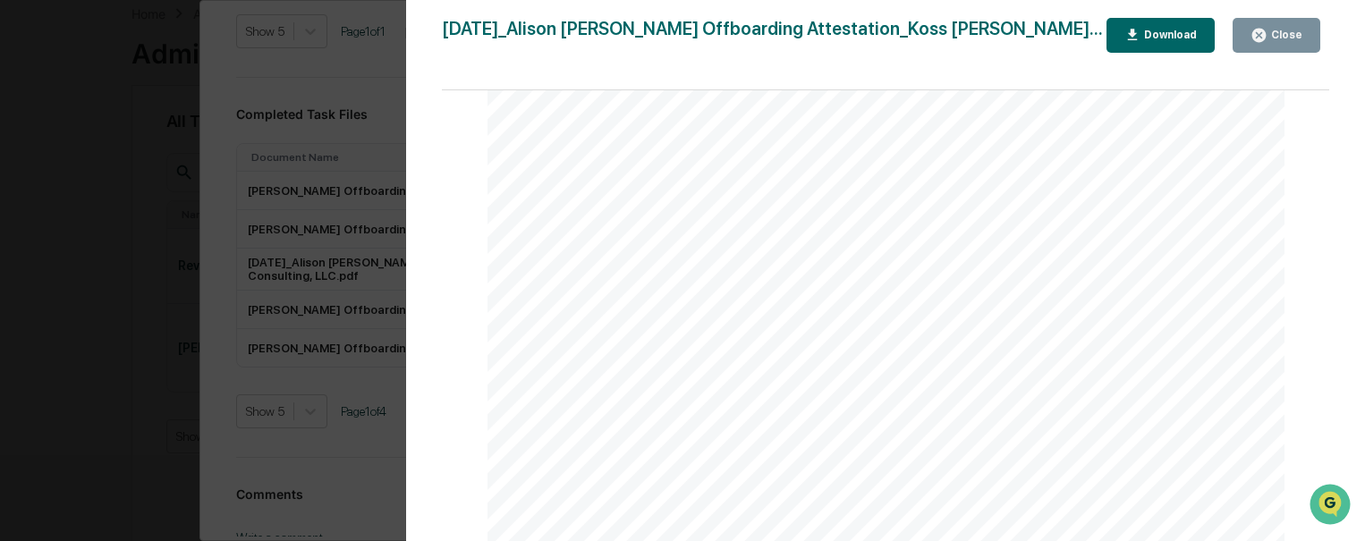
scroll to position [2325, 0]
click at [1273, 49] on button "Close" at bounding box center [1276, 35] width 88 height 35
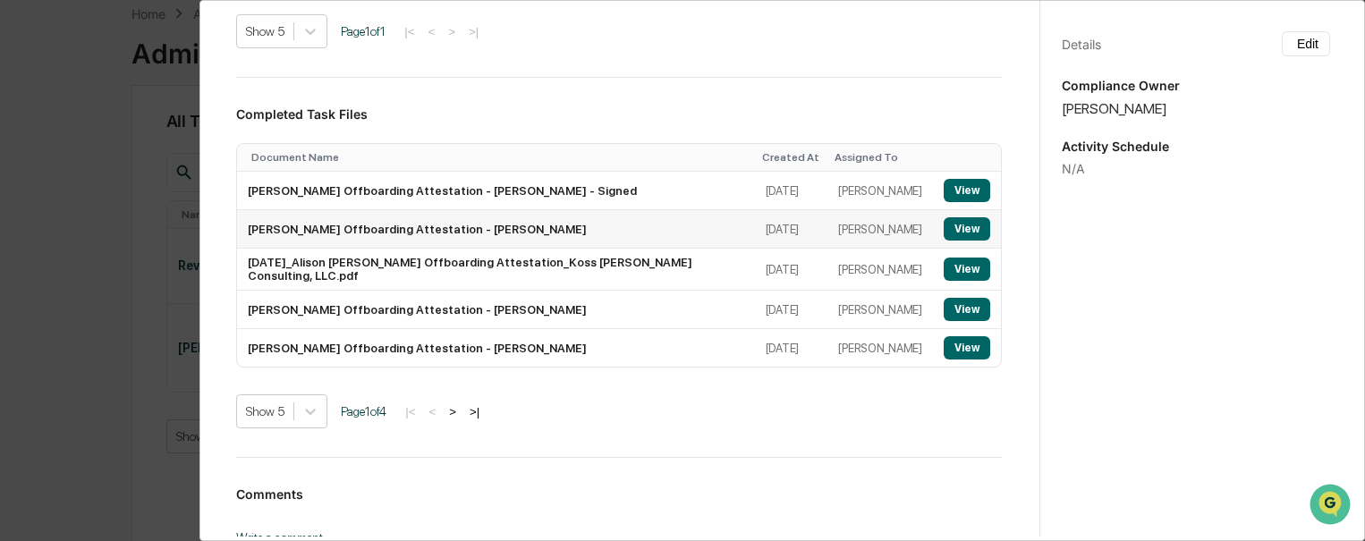
click at [943, 230] on button "View" at bounding box center [966, 228] width 47 height 23
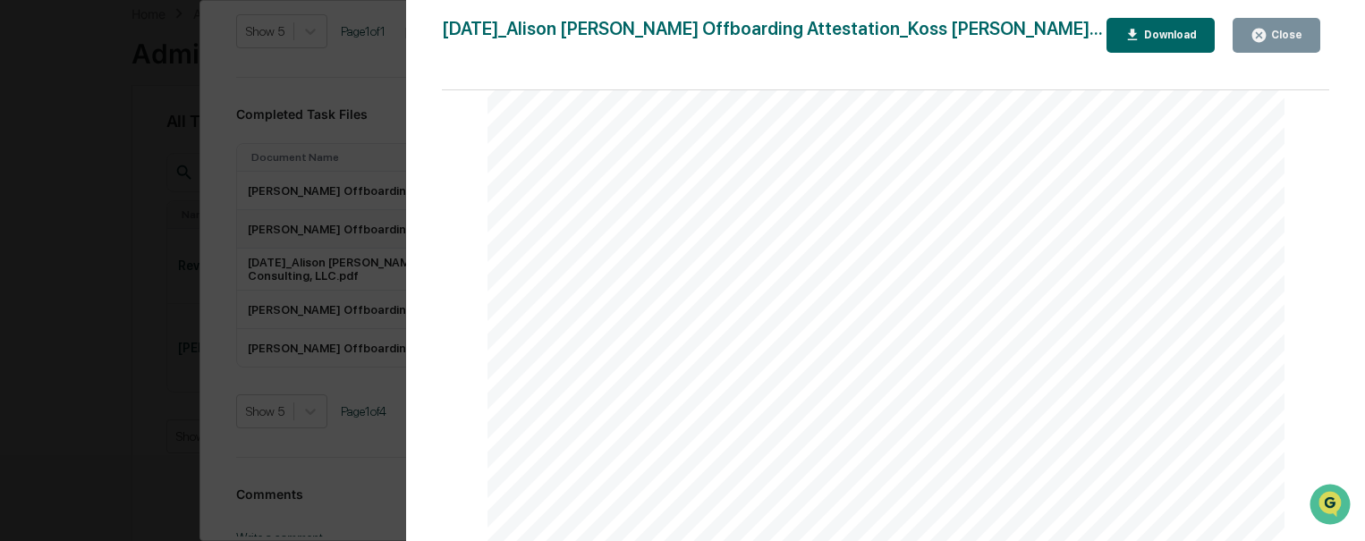
scroll to position [537, 0]
click at [1288, 28] on div "Close" at bounding box center [1276, 35] width 52 height 17
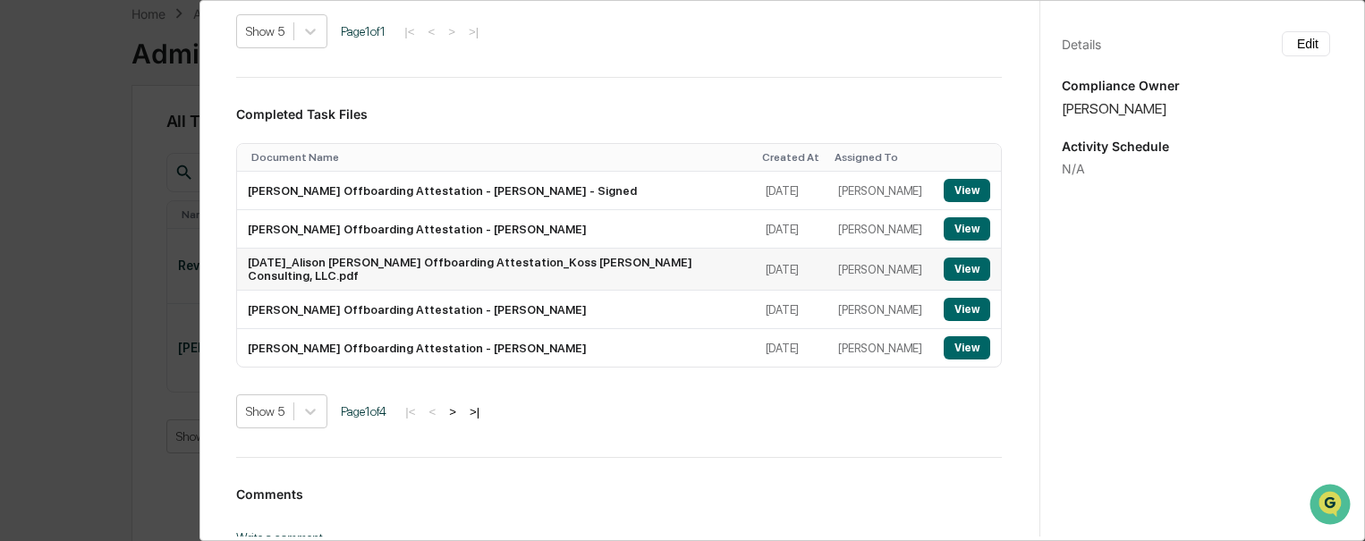
click at [943, 275] on button "View" at bounding box center [966, 269] width 47 height 23
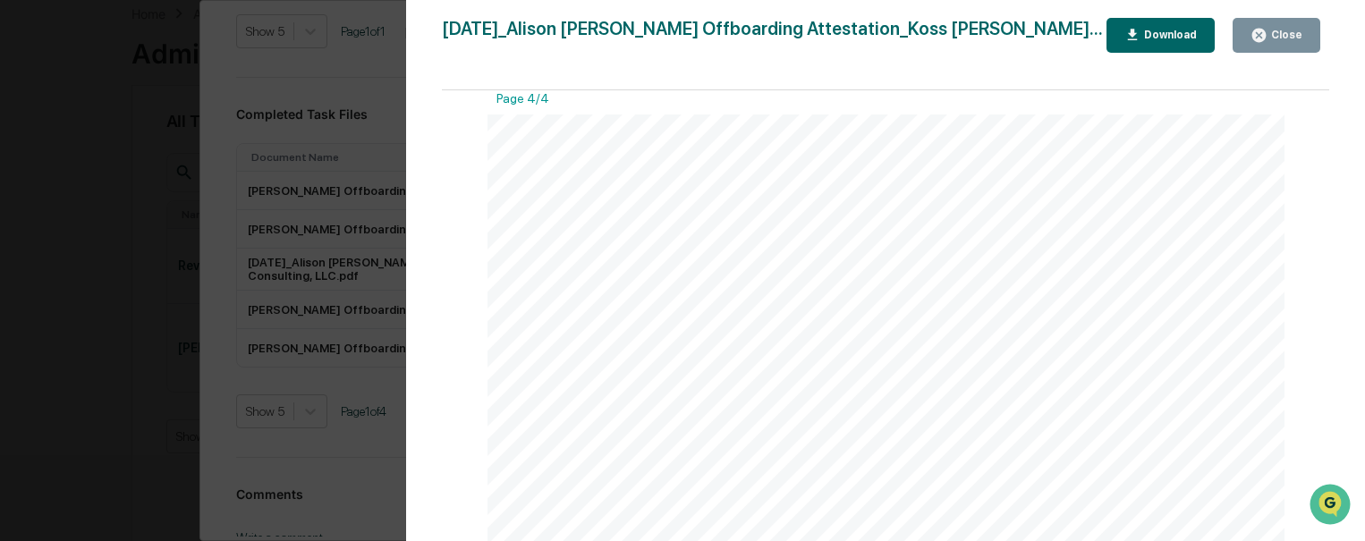
scroll to position [4183, 0]
click at [1265, 31] on icon "button" at bounding box center [1258, 35] width 13 height 13
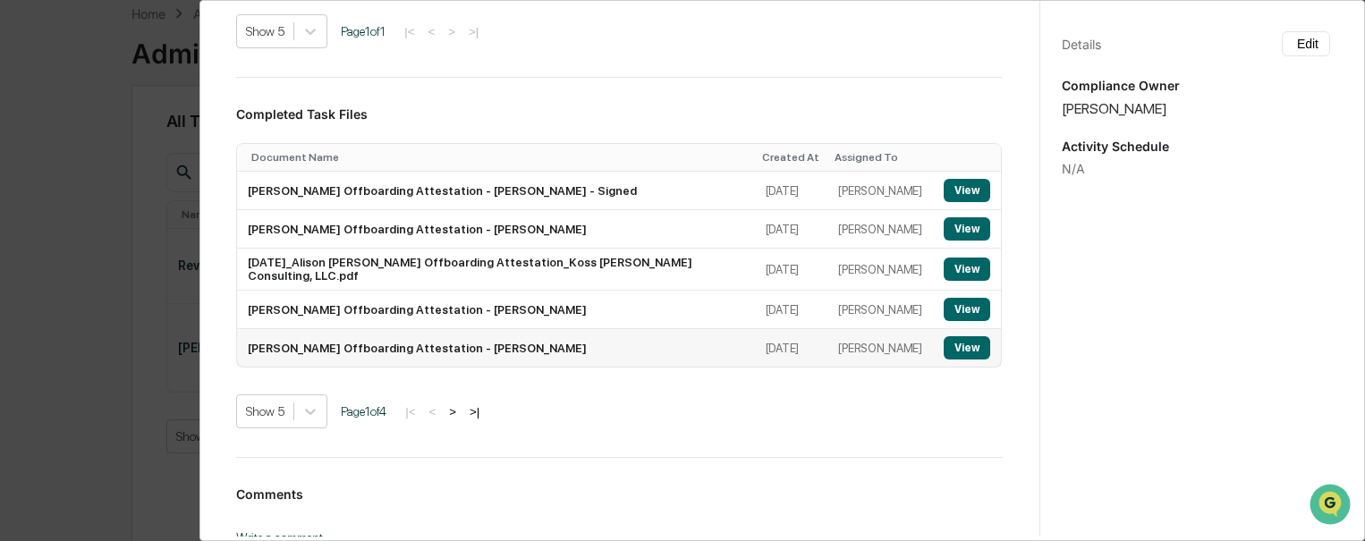
click at [943, 360] on button "View" at bounding box center [966, 347] width 47 height 23
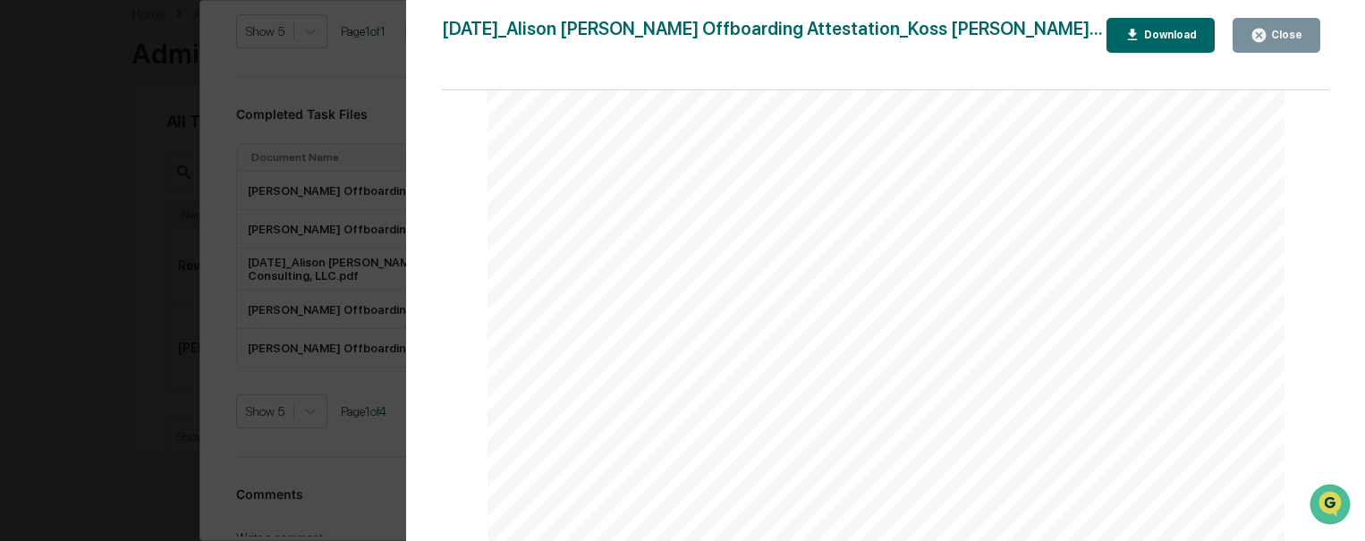
scroll to position [0, 0]
click at [315, 266] on div "Version History [DATE] 07:39 PM [PERSON_NAME] [DATE]_Alison [PERSON_NAME] Offbo…" at bounding box center [682, 270] width 1365 height 541
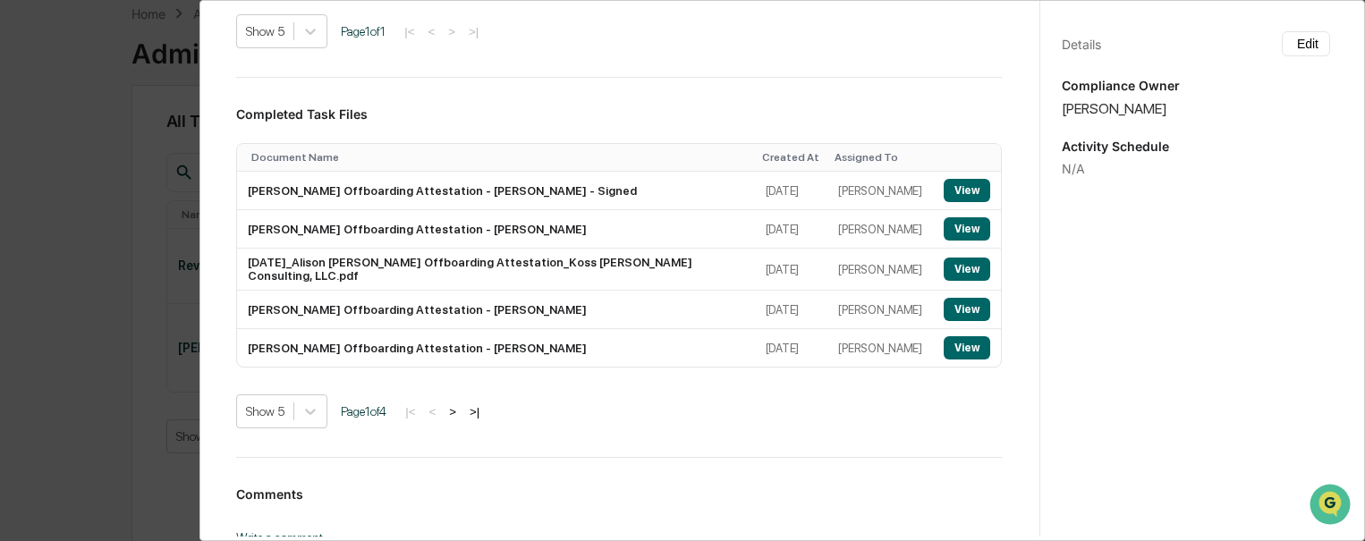
click at [458, 419] on button ">" at bounding box center [453, 411] width 18 height 15
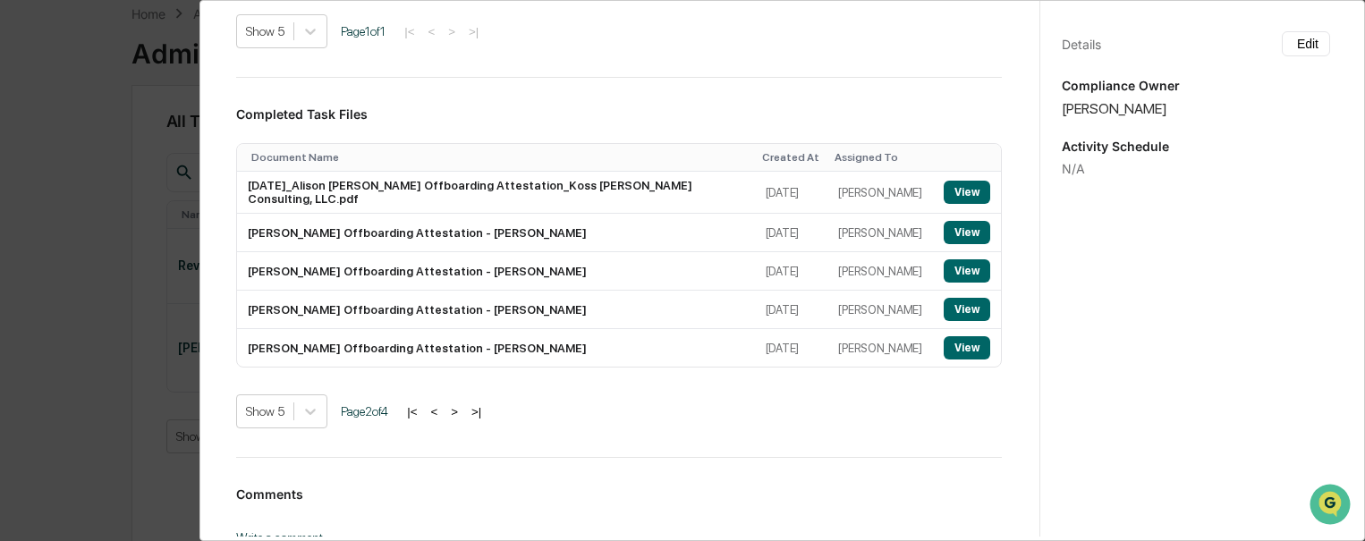
click at [458, 419] on button ">" at bounding box center [454, 411] width 18 height 15
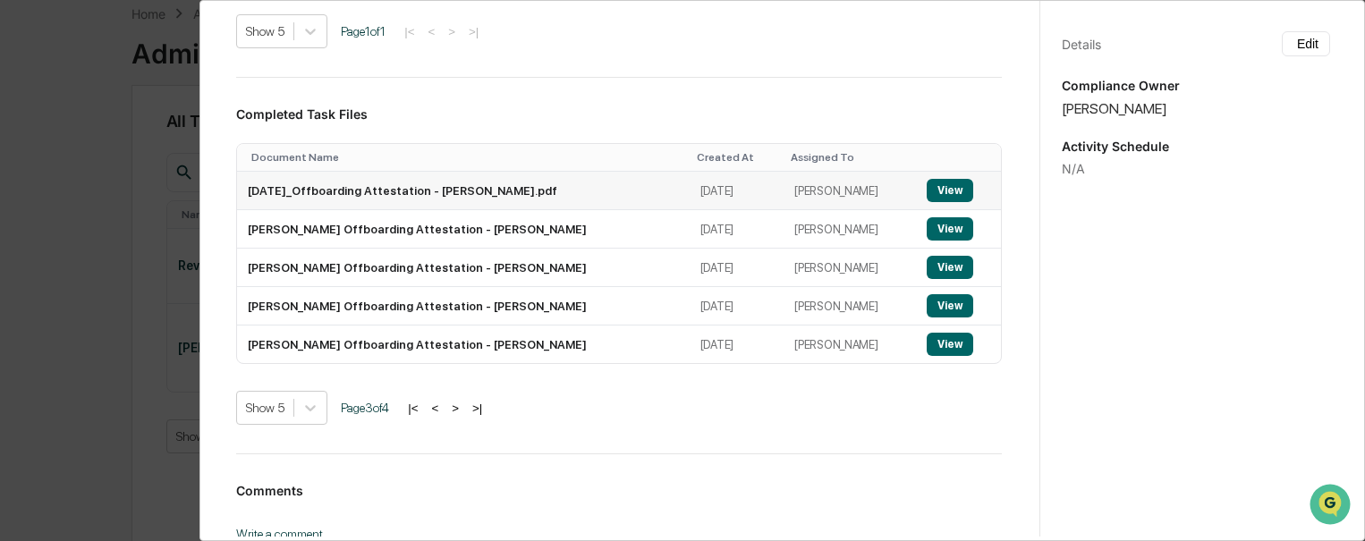
click at [928, 193] on button "View" at bounding box center [949, 190] width 47 height 23
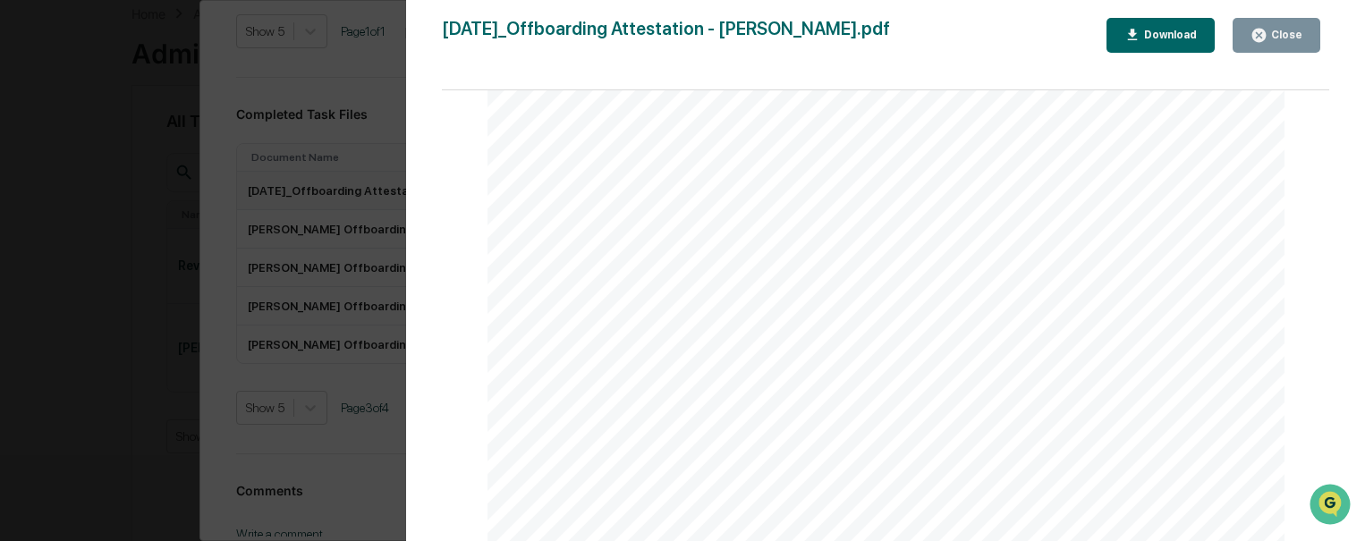
scroll to position [2996, 0]
click at [274, 236] on div "Version History [DATE] 07:34 PM [PERSON_NAME] [DATE]_Offboarding Attestation - …" at bounding box center [682, 270] width 1365 height 541
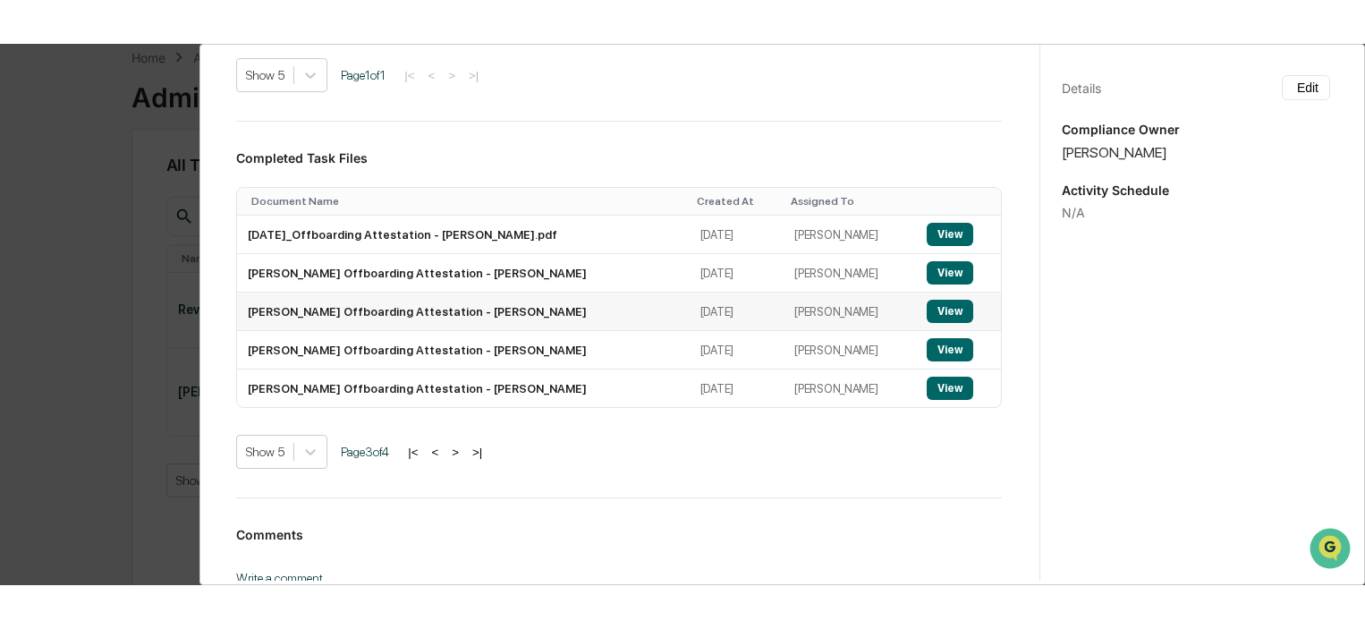
scroll to position [85, 0]
